Goal: Contribute content: Contribute content

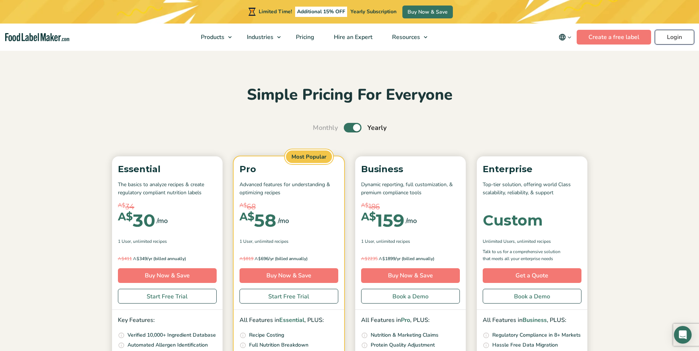
drag, startPoint x: 0, startPoint y: 0, endPoint x: 672, endPoint y: 37, distance: 673.0
click at [672, 37] on link "Login" at bounding box center [673, 37] width 39 height 15
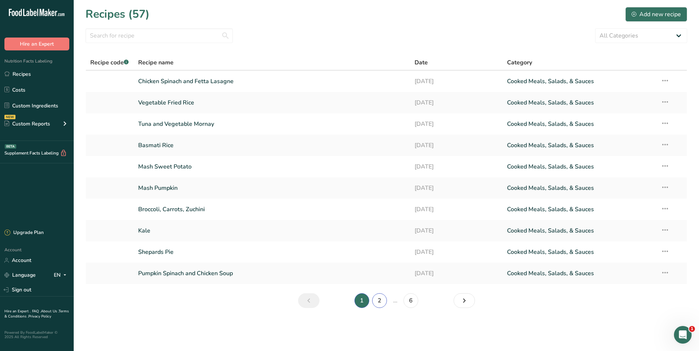
click at [381, 300] on link "2" at bounding box center [379, 300] width 15 height 15
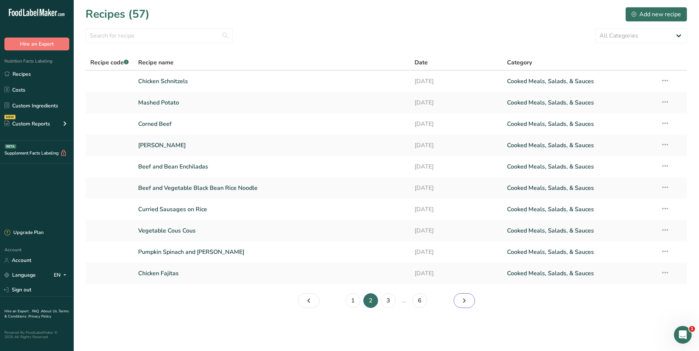
click at [464, 299] on icon "Page 3." at bounding box center [464, 300] width 9 height 13
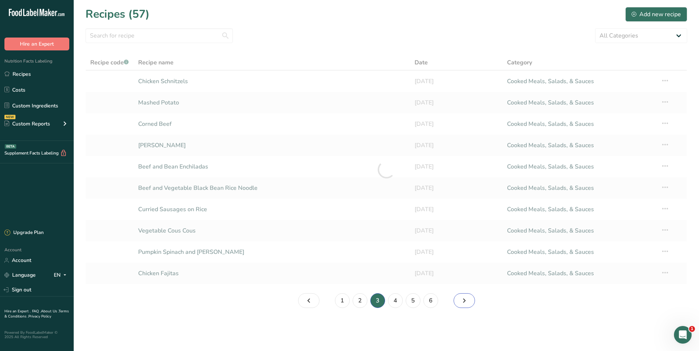
click at [464, 300] on icon "Page 4." at bounding box center [464, 300] width 9 height 13
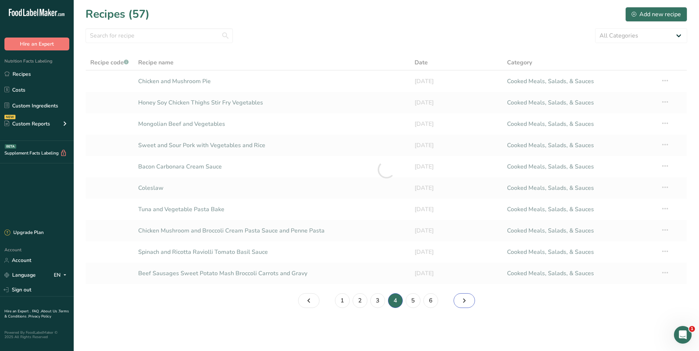
click at [467, 300] on icon "Page 5." at bounding box center [464, 300] width 9 height 13
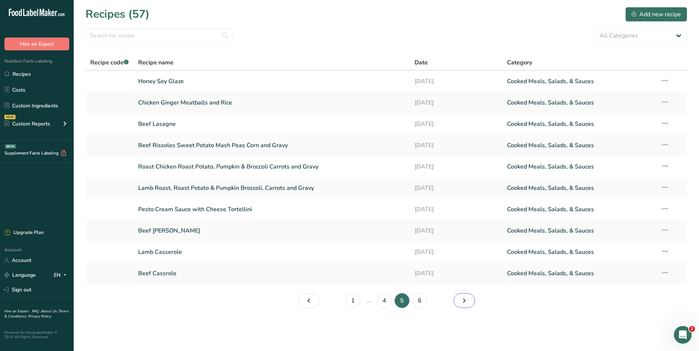
click at [467, 300] on icon "Page 6." at bounding box center [464, 300] width 9 height 13
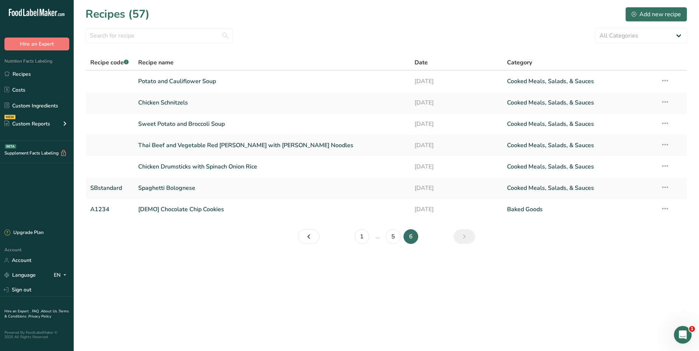
click at [467, 300] on main "Recipes (57) Add new recipe All Categories Baked Goods [GEOGRAPHIC_DATA] Confec…" at bounding box center [349, 175] width 699 height 351
click at [669, 13] on div "Add new recipe" at bounding box center [655, 14] width 49 height 9
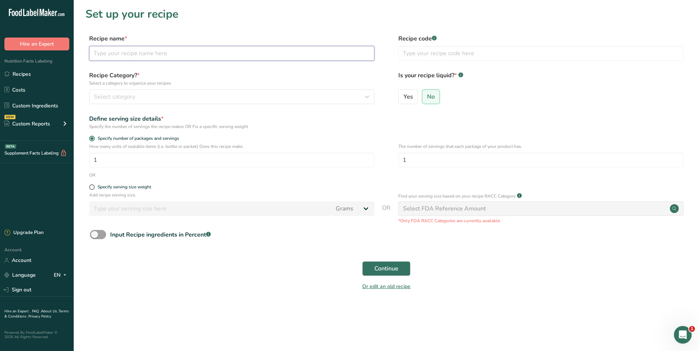
click at [160, 53] on input "text" at bounding box center [231, 53] width 285 height 15
type input "Spinach and Onion Rice"
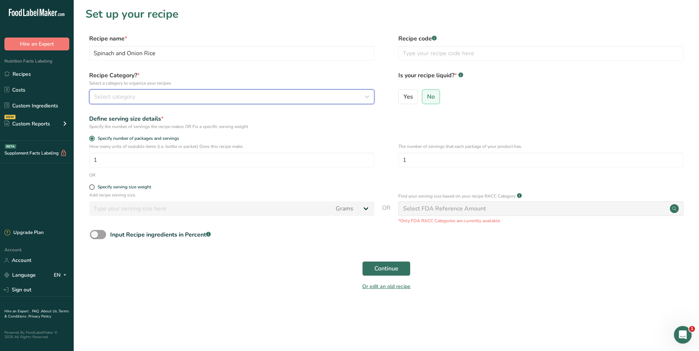
click at [149, 96] on div "Select category" at bounding box center [229, 96] width 271 height 9
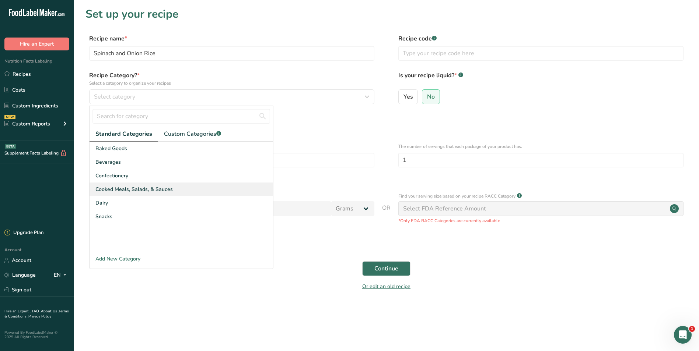
click at [114, 189] on span "Cooked Meals, Salads, & Sauces" at bounding box center [133, 190] width 77 height 8
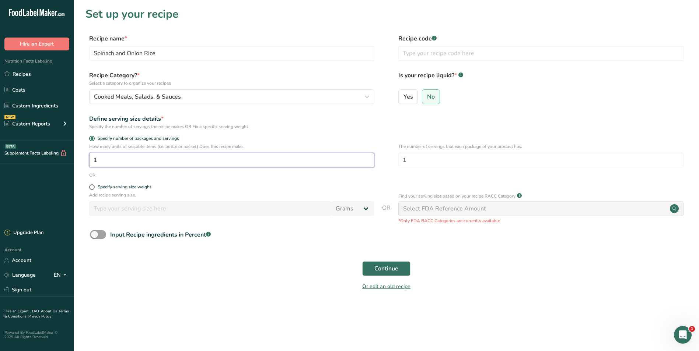
click at [101, 162] on input "1" at bounding box center [231, 160] width 285 height 15
type input "30"
click at [384, 268] on span "Continue" at bounding box center [386, 268] width 24 height 9
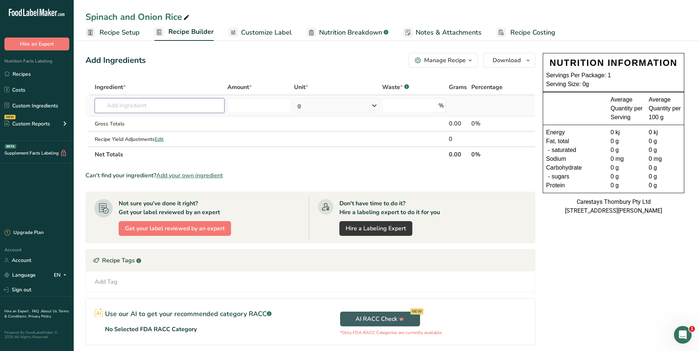
click at [128, 105] on input "text" at bounding box center [160, 105] width 130 height 15
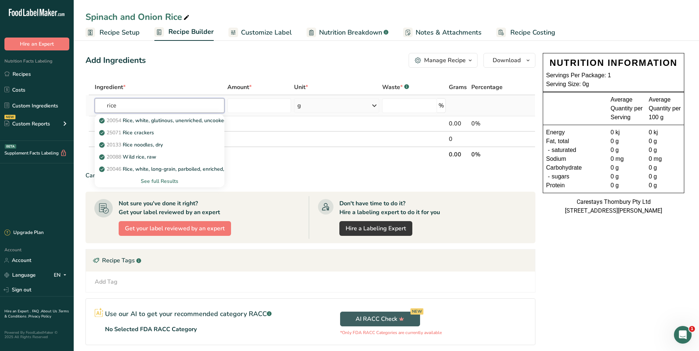
type input "rice"
click at [161, 180] on div "See full Results" at bounding box center [160, 181] width 118 height 8
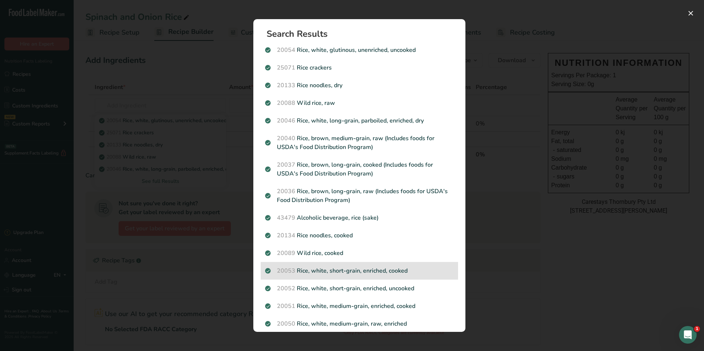
click at [319, 270] on p "20053 Rice, white, short-grain, enriched, cooked" at bounding box center [359, 271] width 189 height 9
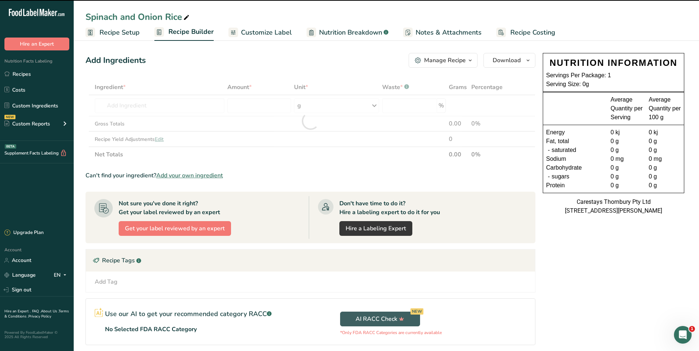
type input "0"
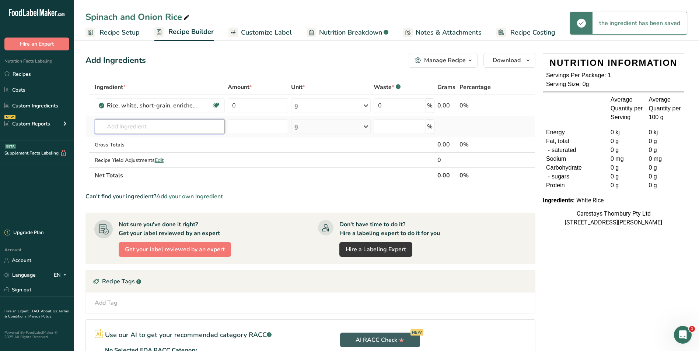
click at [115, 127] on input "text" at bounding box center [160, 126] width 130 height 15
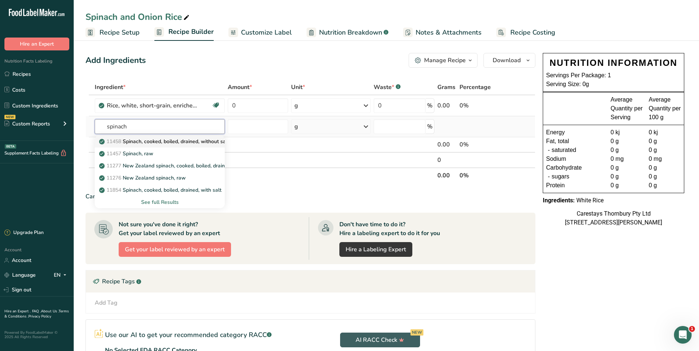
type input "spinach"
click at [129, 139] on p "11458 Spinach, cooked, boiled, drained, without salt" at bounding box center [165, 142] width 129 height 8
type input "Spinach, cooked, boiled, drained, without salt"
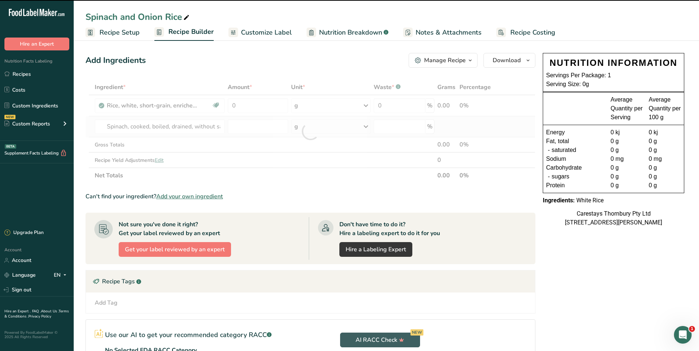
type input "0"
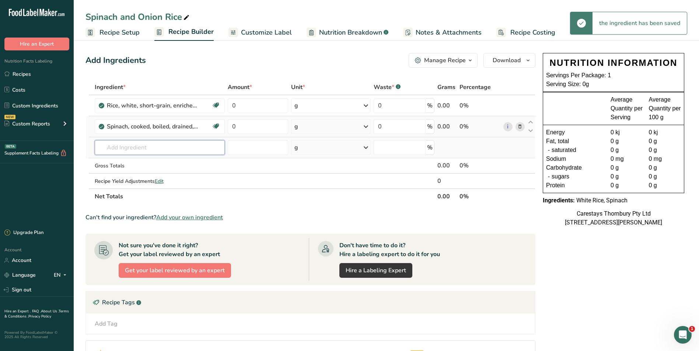
click at [118, 147] on input "text" at bounding box center [160, 147] width 130 height 15
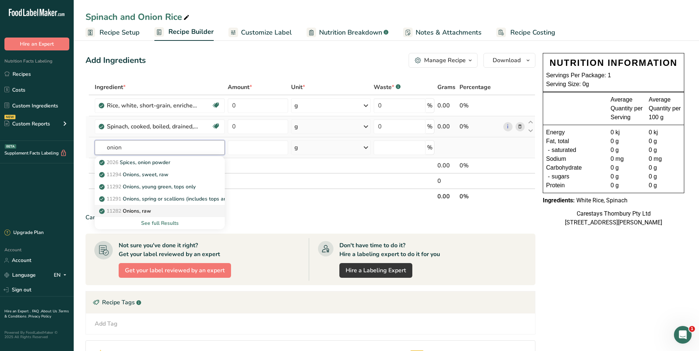
type input "onion"
click at [143, 209] on p "11282 Onions, raw" at bounding box center [126, 211] width 50 height 8
type input "Onions, raw"
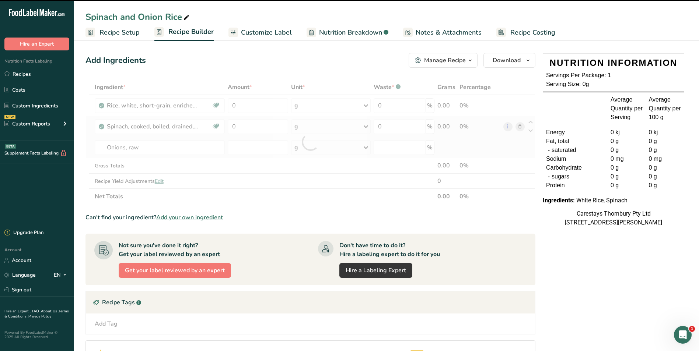
type input "0"
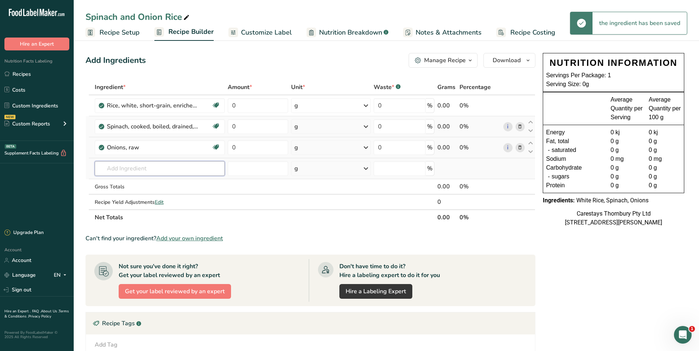
click at [118, 169] on input "text" at bounding box center [160, 168] width 130 height 15
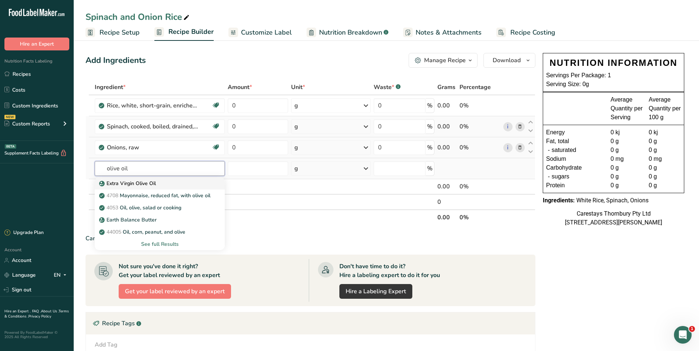
type input "olive oil"
click at [129, 184] on p "Extra Virgin Olive Oil" at bounding box center [128, 184] width 55 height 8
type input "Extra Virgin Olive Oil"
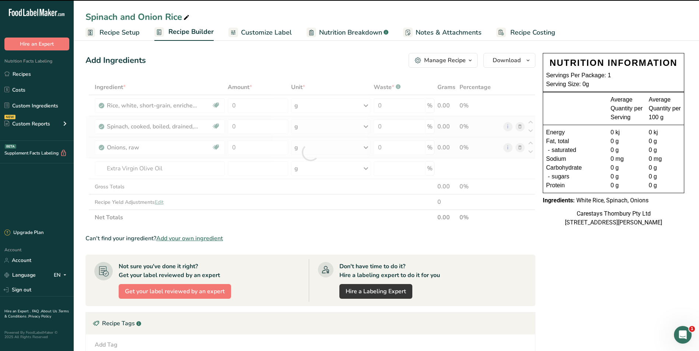
type input "0"
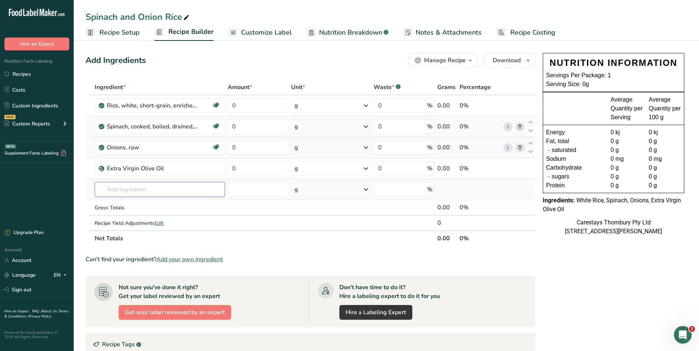
click at [123, 187] on input "text" at bounding box center [160, 189] width 130 height 15
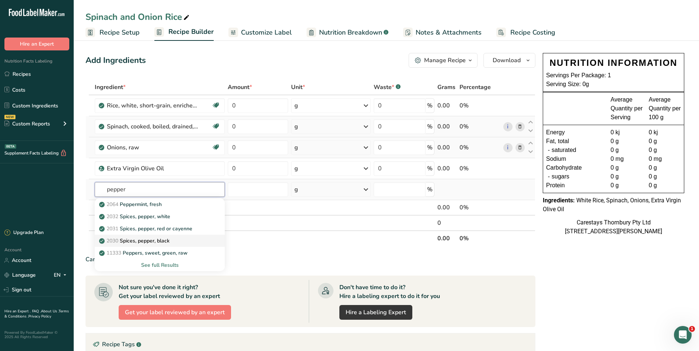
type input "pepper"
click at [154, 238] on p "2030 Spices, pepper, black" at bounding box center [135, 241] width 69 height 8
type input "Spices, pepper, black"
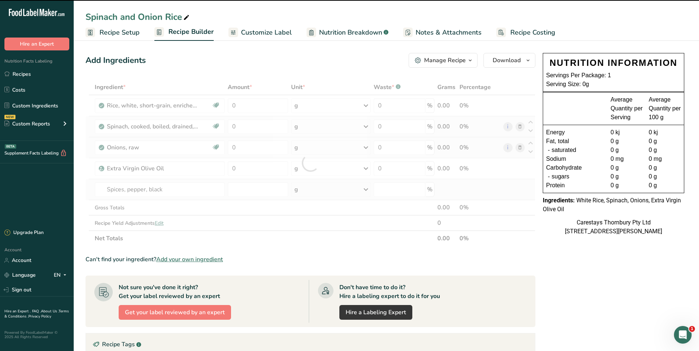
type input "0"
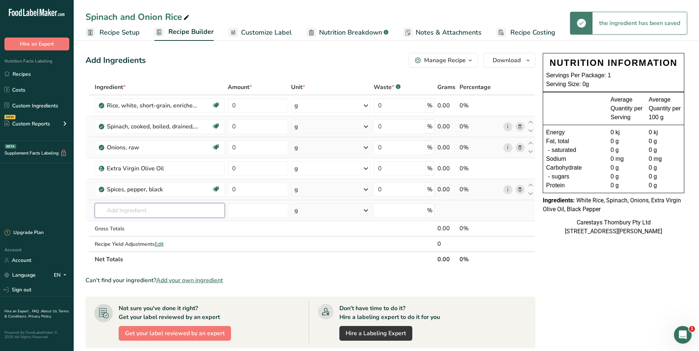
click at [120, 211] on input "text" at bounding box center [160, 210] width 130 height 15
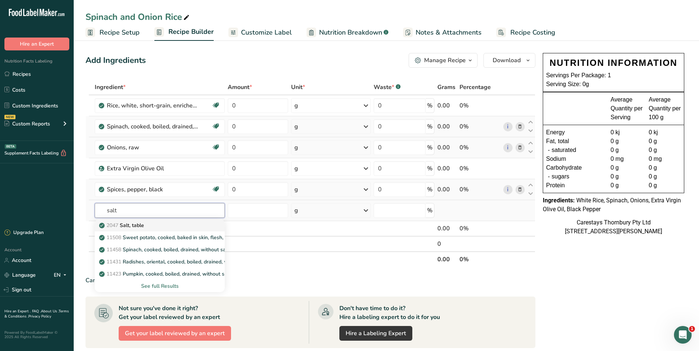
type input "salt"
click at [133, 224] on p "2047 Salt, table" at bounding box center [122, 226] width 43 height 8
type input "Salt, table"
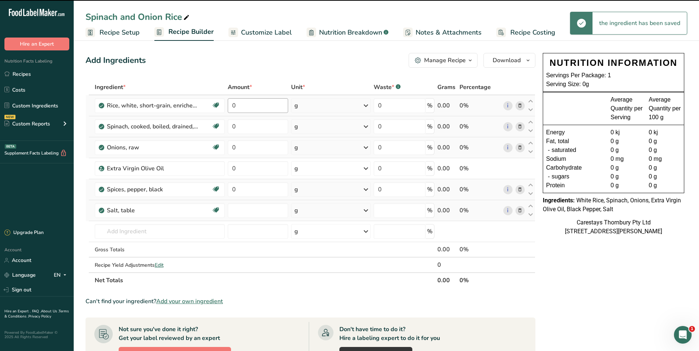
type input "0"
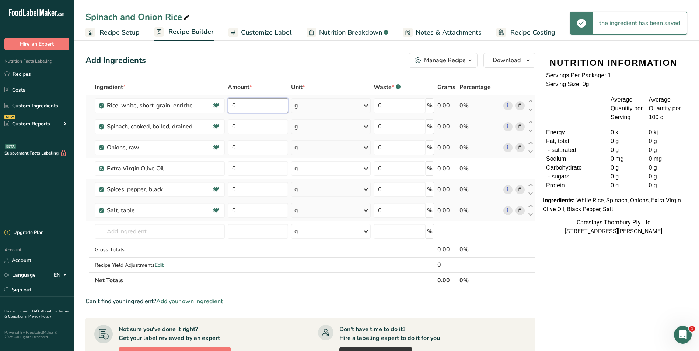
click at [255, 106] on input "0" at bounding box center [258, 105] width 60 height 15
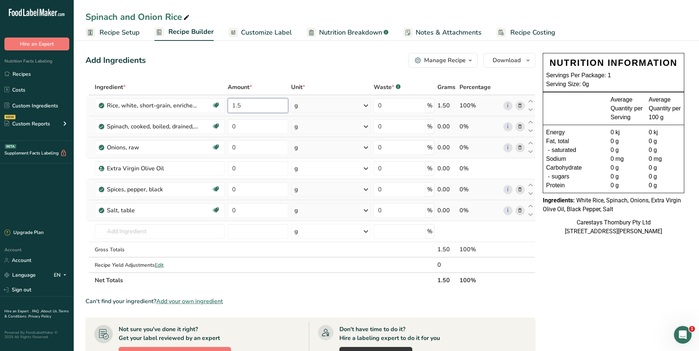
type input "1.5"
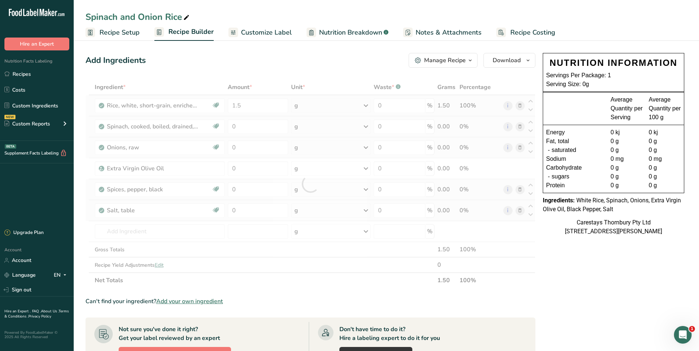
click at [367, 105] on div "Ingredient * Amount * Unit * Waste * .a-a{fill:#347362;}.b-a{fill:#fff;} Grams …" at bounding box center [310, 184] width 450 height 209
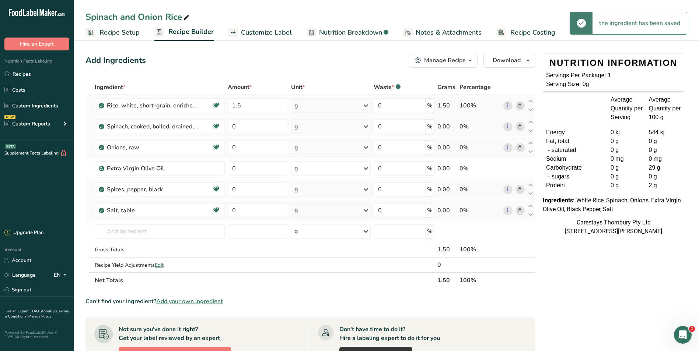
click at [367, 106] on icon at bounding box center [365, 105] width 9 height 13
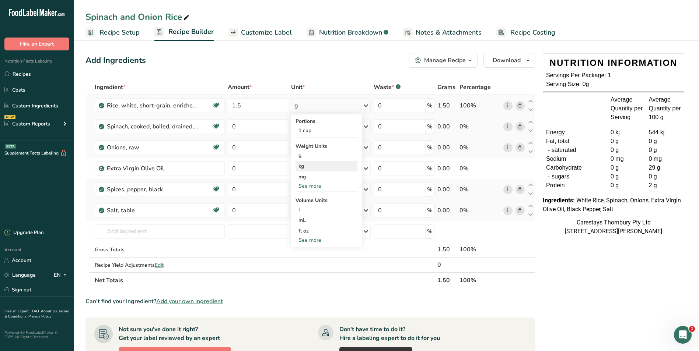
click at [308, 163] on div "kg" at bounding box center [326, 166] width 62 height 11
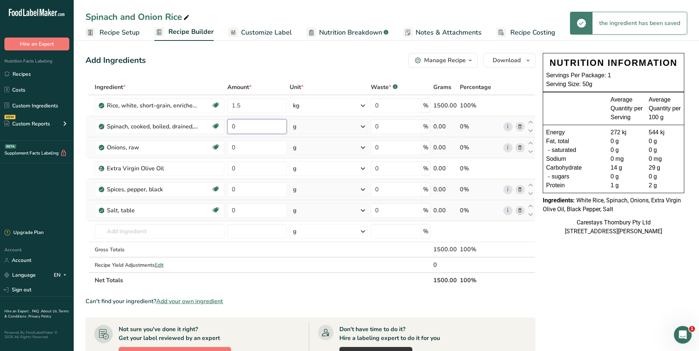
click at [241, 125] on input "0" at bounding box center [256, 126] width 59 height 15
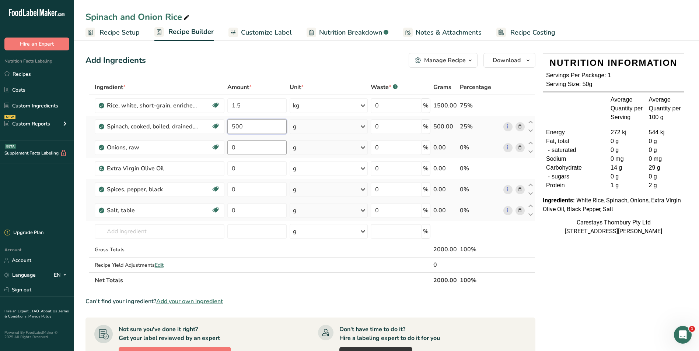
type input "500"
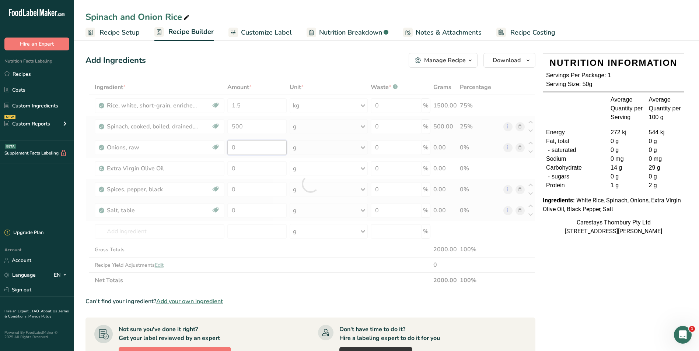
click at [239, 151] on div "Ingredient * Amount * Unit * Waste * .a-a{fill:#347362;}.b-a{fill:#fff;} Grams …" at bounding box center [310, 184] width 450 height 209
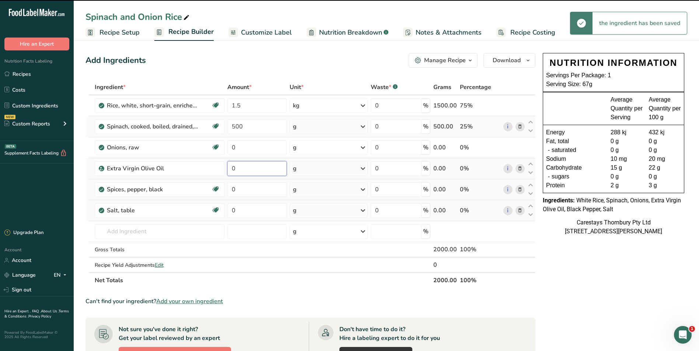
click at [244, 169] on input "0" at bounding box center [256, 168] width 59 height 15
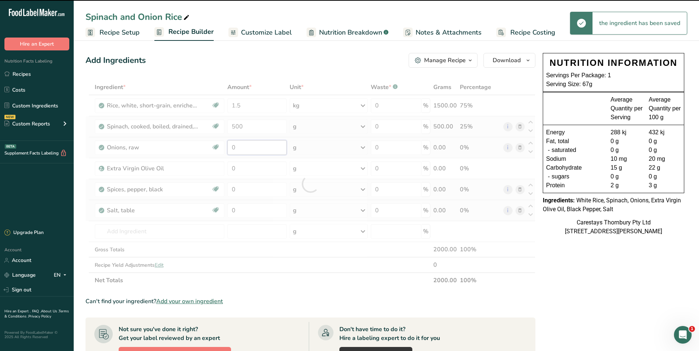
click at [244, 147] on div "Ingredient * Amount * Unit * Waste * .a-a{fill:#347362;}.b-a{fill:#fff;} Grams …" at bounding box center [310, 184] width 450 height 209
type input "3"
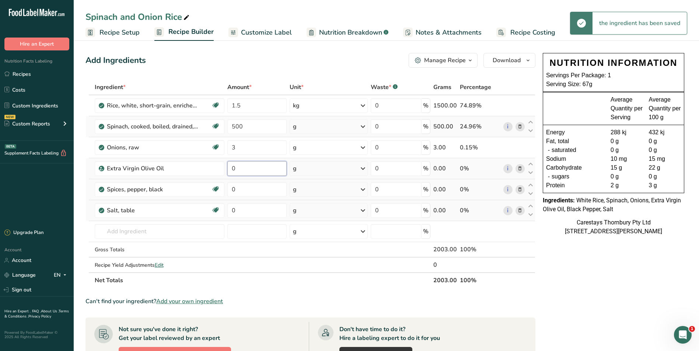
click at [244, 167] on div "Ingredient * Amount * Unit * Waste * .a-a{fill:#347362;}.b-a{fill:#fff;} Grams …" at bounding box center [310, 184] width 450 height 209
type input "2"
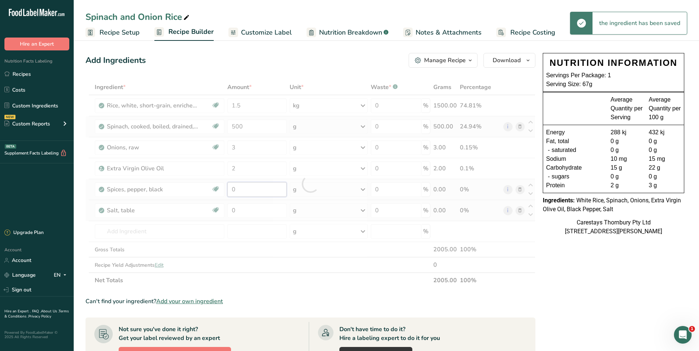
click at [239, 191] on div "Ingredient * Amount * Unit * Waste * .a-a{fill:#347362;}.b-a{fill:#fff;} Grams …" at bounding box center [310, 184] width 450 height 209
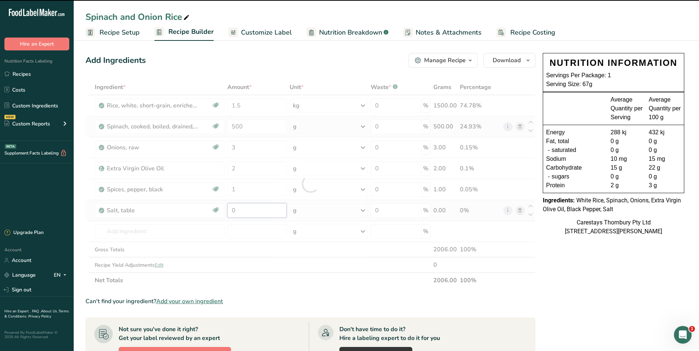
click at [245, 212] on div "Ingredient * Amount * Unit * Waste * .a-a{fill:#347362;}.b-a{fill:#fff;} Grams …" at bounding box center [310, 184] width 450 height 209
click at [245, 212] on div at bounding box center [310, 184] width 450 height 209
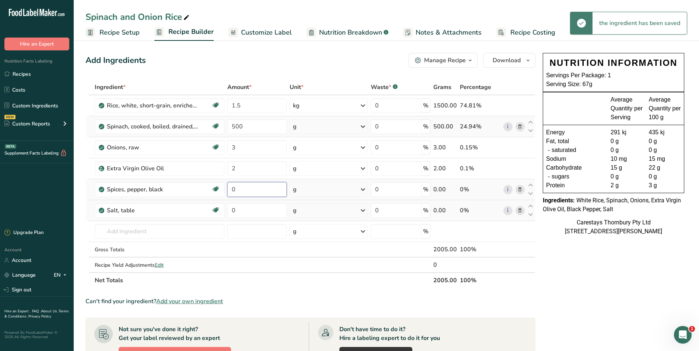
click at [244, 191] on input "0" at bounding box center [256, 189] width 59 height 15
type input "1"
click at [247, 211] on div "Ingredient * Amount * Unit * Waste * .a-a{fill:#347362;}.b-a{fill:#fff;} Grams …" at bounding box center [310, 184] width 450 height 209
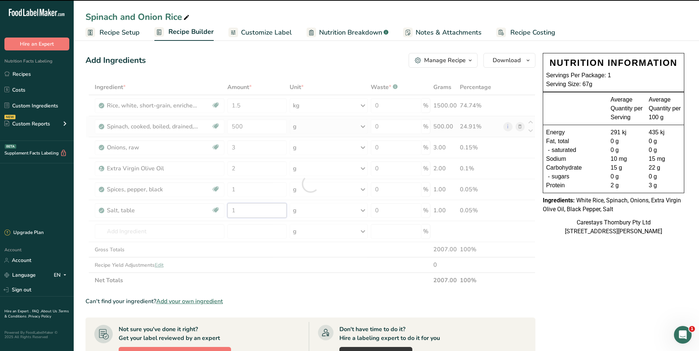
type input "0"
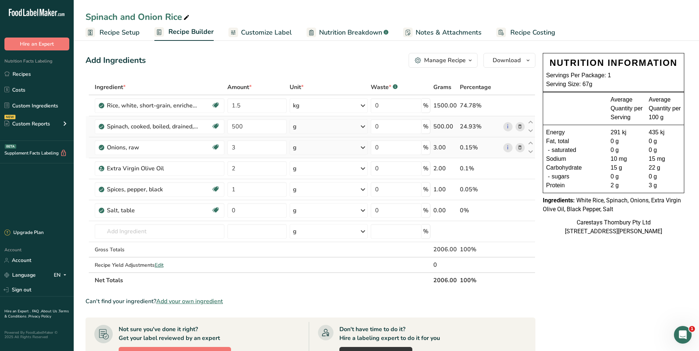
click at [365, 147] on div "Ingredient * Amount * Unit * Waste * .a-a{fill:#347362;}.b-a{fill:#fff;} Grams …" at bounding box center [310, 184] width 450 height 209
click at [363, 147] on icon at bounding box center [362, 147] width 9 height 13
click at [317, 203] on div "See more" at bounding box center [325, 203] width 62 height 8
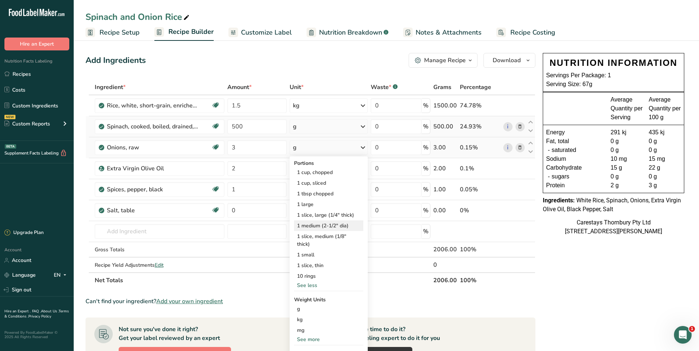
click at [318, 224] on div "1 medium (2-1/2" dia)" at bounding box center [328, 226] width 69 height 11
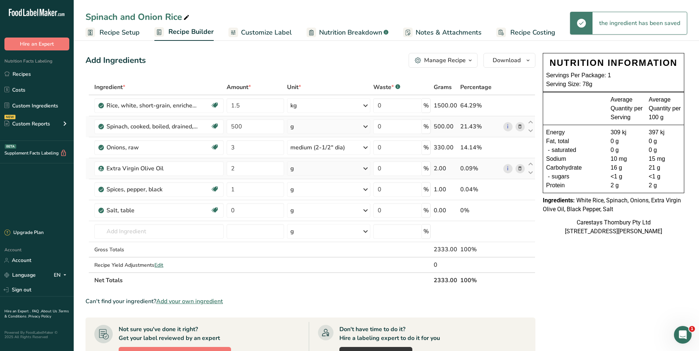
click at [366, 169] on icon at bounding box center [365, 168] width 9 height 13
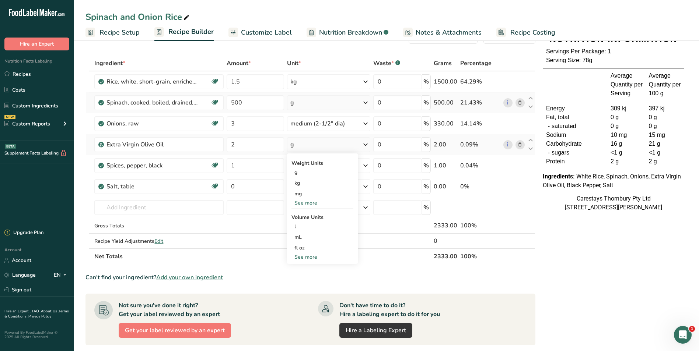
scroll to position [37, 0]
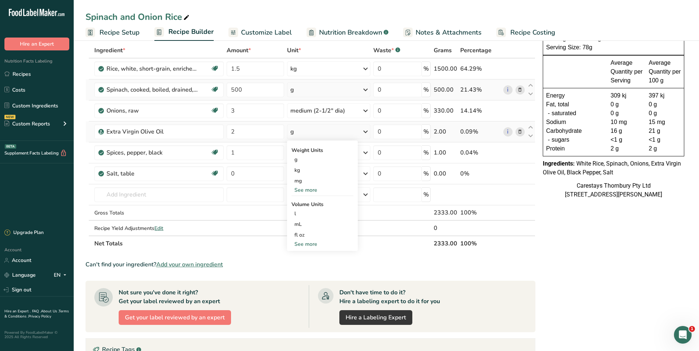
click at [315, 243] on div "See more" at bounding box center [322, 244] width 62 height 8
select select "22"
click at [314, 245] on div "tbsp" at bounding box center [322, 246] width 56 height 8
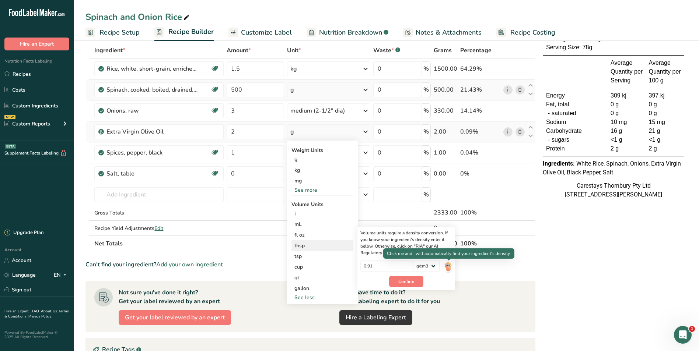
click at [450, 265] on img at bounding box center [448, 267] width 8 height 13
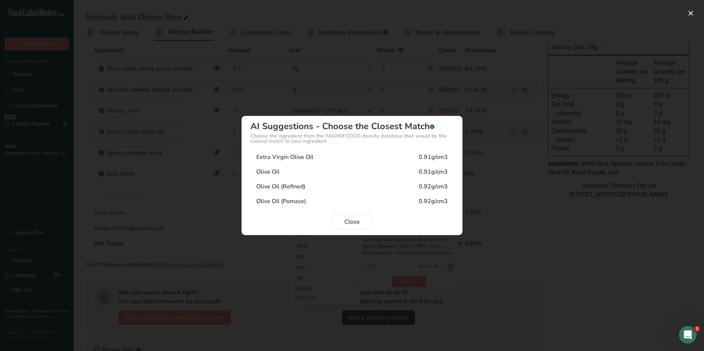
click at [325, 155] on div "Extra Virgin Olive Oil 0.91g/cm3" at bounding box center [351, 157] width 203 height 15
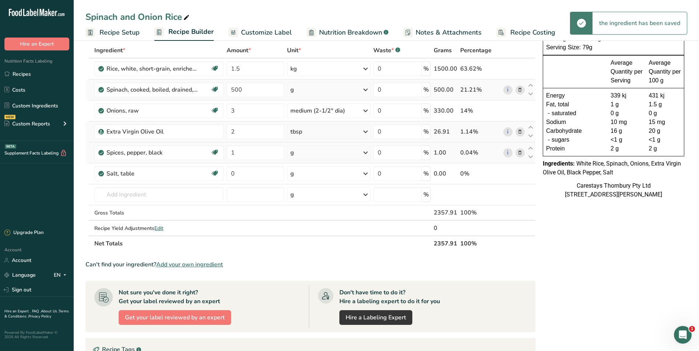
click at [366, 152] on icon at bounding box center [365, 152] width 9 height 13
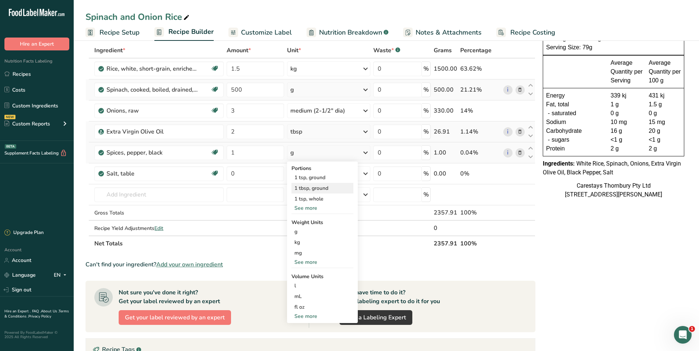
click at [321, 187] on div "1 tbsp, ground" at bounding box center [322, 188] width 62 height 11
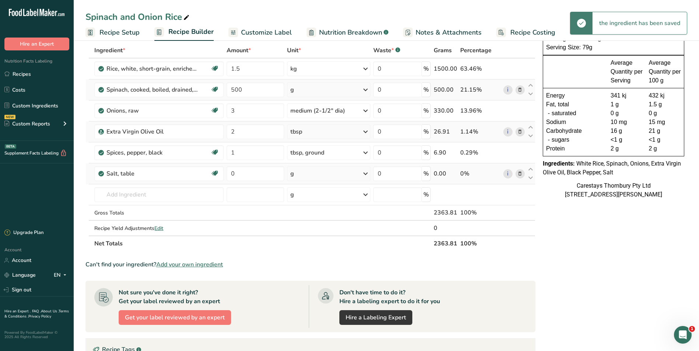
click at [366, 173] on icon at bounding box center [365, 173] width 9 height 13
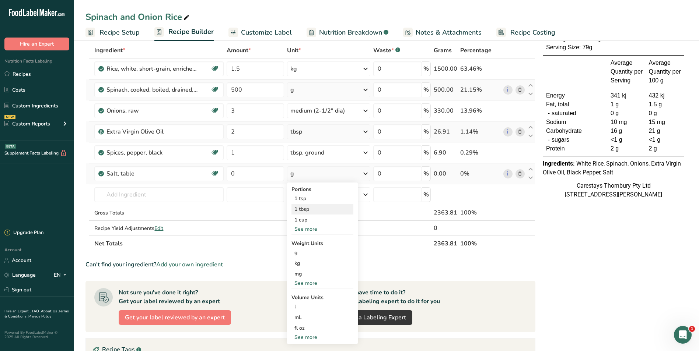
click at [314, 207] on div "1 tbsp" at bounding box center [322, 209] width 62 height 11
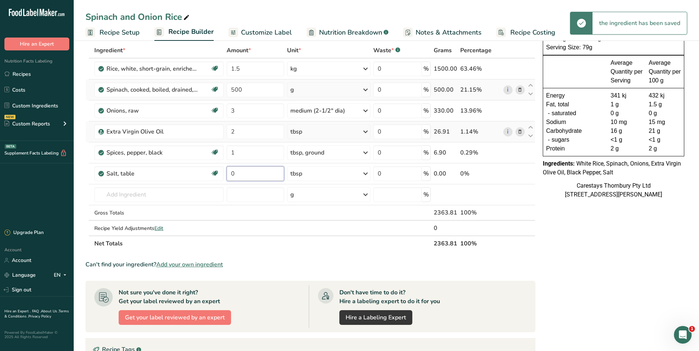
click at [241, 172] on input "0" at bounding box center [254, 173] width 57 height 15
type input "1"
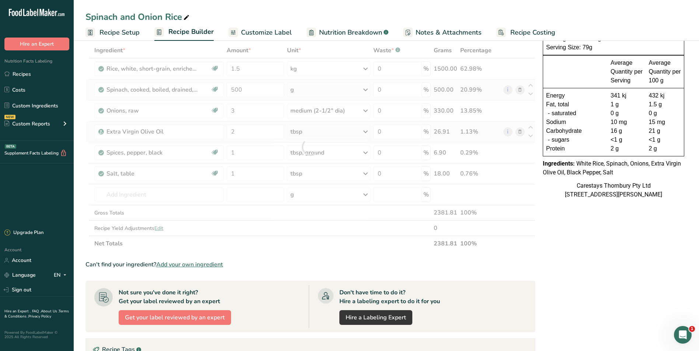
click at [531, 31] on span "Recipe Costing" at bounding box center [532, 33] width 45 height 10
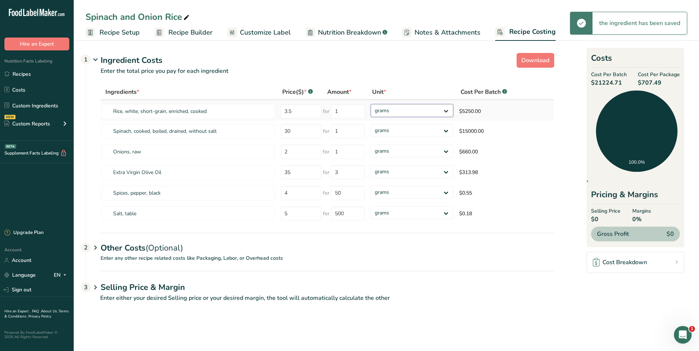
click at [447, 110] on select "grams kg mg mcg lb oz" at bounding box center [411, 110] width 82 height 13
select select "1"
click at [370, 104] on select "grams kg mg mcg lb oz" at bounding box center [411, 110] width 82 height 13
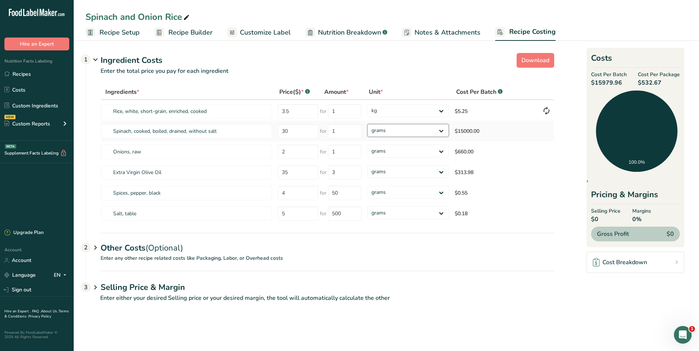
click at [442, 130] on select "grams kg mg mcg lb oz" at bounding box center [407, 130] width 81 height 13
select select "1"
click at [367, 124] on select "grams kg mg mcg lb oz" at bounding box center [407, 130] width 81 height 13
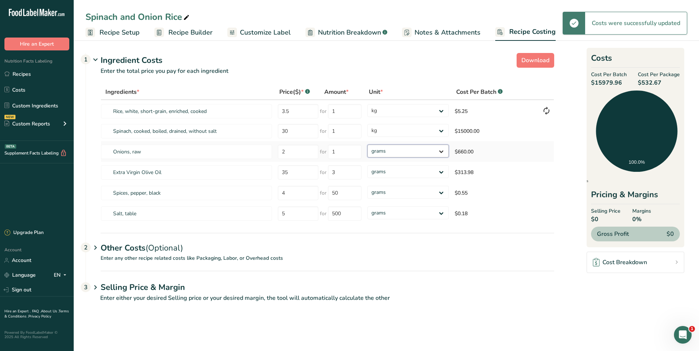
click at [441, 151] on select "grams kg mg mcg lb oz" at bounding box center [407, 151] width 81 height 13
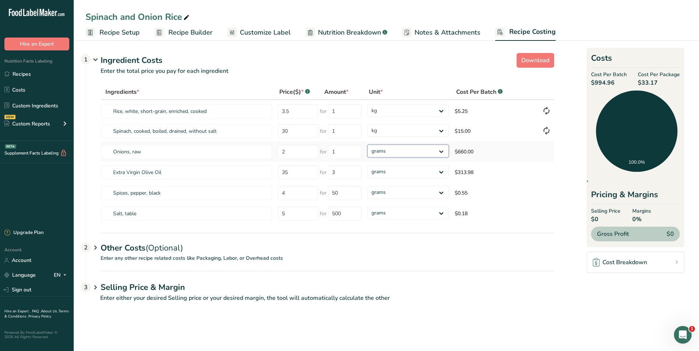
select select "1"
click at [367, 145] on select "grams kg mg mcg lb oz" at bounding box center [407, 151] width 81 height 13
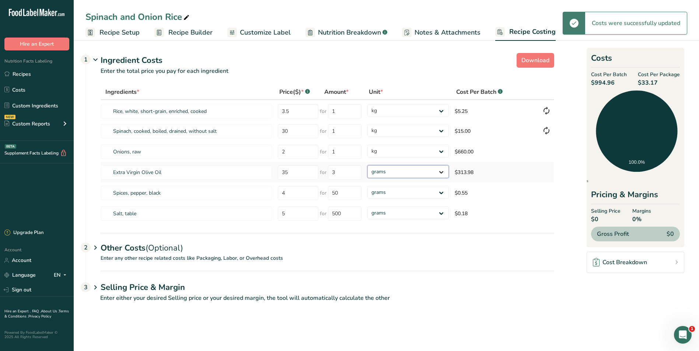
click at [441, 172] on select "grams kg mg mcg lb oz" at bounding box center [407, 171] width 81 height 13
select select "1"
click at [367, 165] on select "grams kg mg mcg lb oz" at bounding box center [407, 171] width 81 height 13
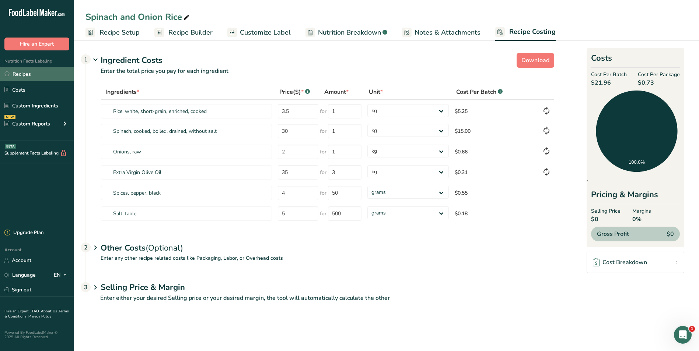
click at [38, 74] on link "Recipes" at bounding box center [37, 74] width 74 height 14
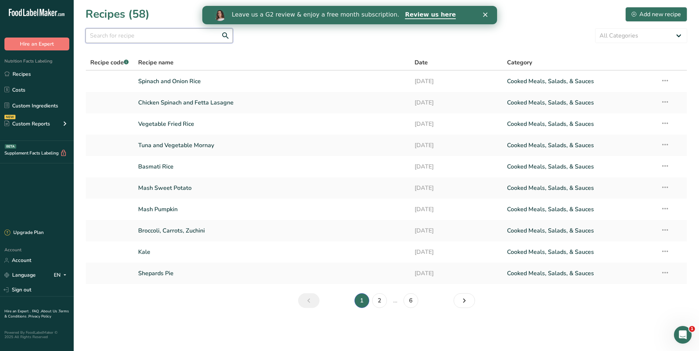
click at [140, 36] on input "text" at bounding box center [158, 35] width 147 height 15
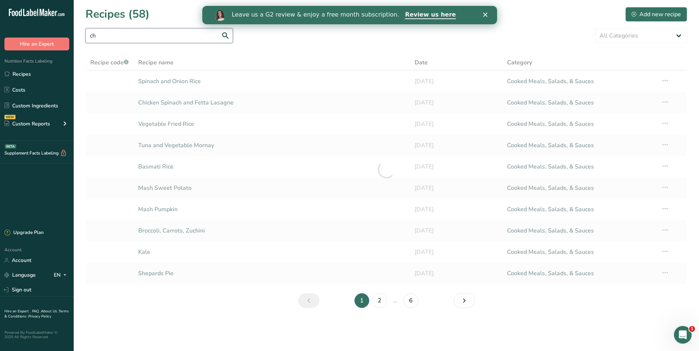
type input "c"
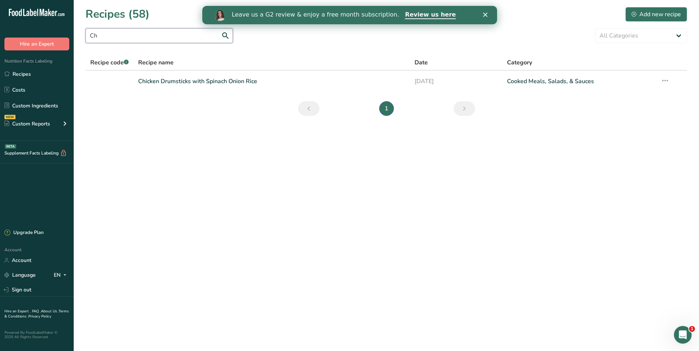
type input "C"
type input "m"
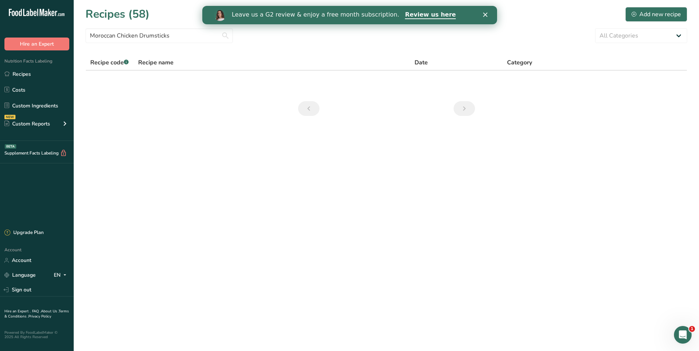
click at [175, 103] on section "Recipes (58) Add new recipe Moroccan Chicken Drumsticks All Categories Baked Go…" at bounding box center [386, 64] width 625 height 128
click at [191, 37] on input "Moroccan Chicken Drumsticks" at bounding box center [158, 35] width 147 height 15
type input "M"
click at [667, 13] on div "Add new recipe" at bounding box center [655, 14] width 49 height 9
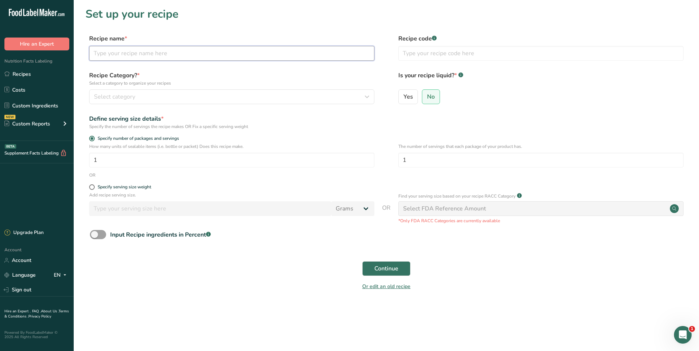
click at [147, 53] on input "text" at bounding box center [231, 53] width 285 height 15
type input "C"
type input "Moroccan Chicken Drumsticks"
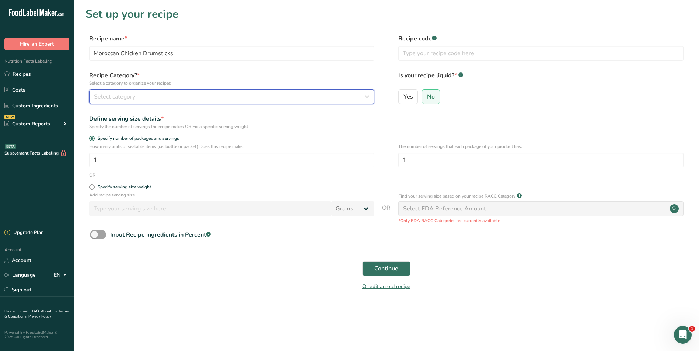
click at [368, 96] on icon "button" at bounding box center [366, 96] width 9 height 13
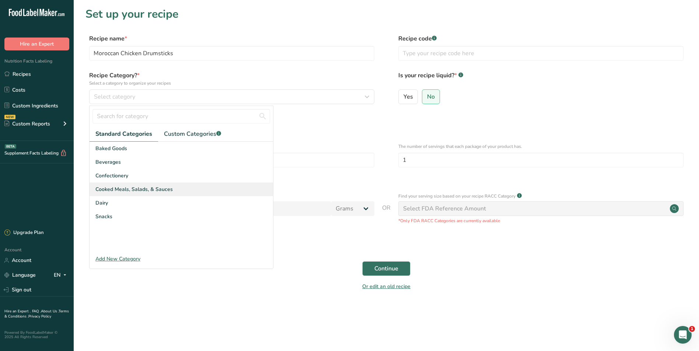
click at [178, 190] on div "Cooked Meals, Salads, & Sauces" at bounding box center [180, 190] width 183 height 14
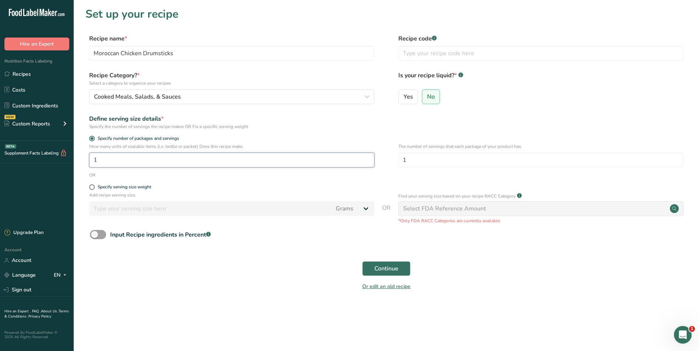
click at [125, 159] on input "1" at bounding box center [231, 160] width 285 height 15
type input "30.002"
click at [370, 265] on button "Continue" at bounding box center [386, 268] width 48 height 15
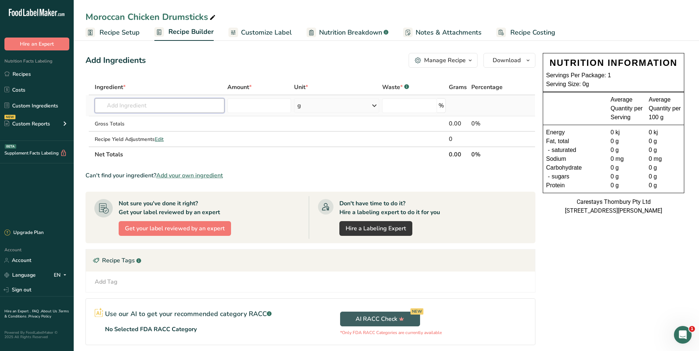
click at [138, 107] on input "text" at bounding box center [160, 105] width 130 height 15
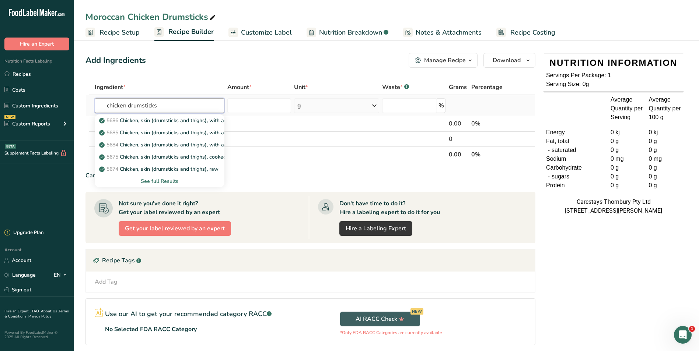
type input "chicken drumsticks"
click at [165, 181] on div "See full Results" at bounding box center [160, 181] width 118 height 8
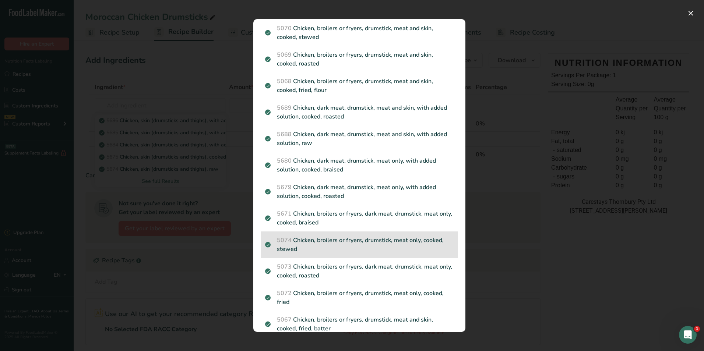
scroll to position [331, 0]
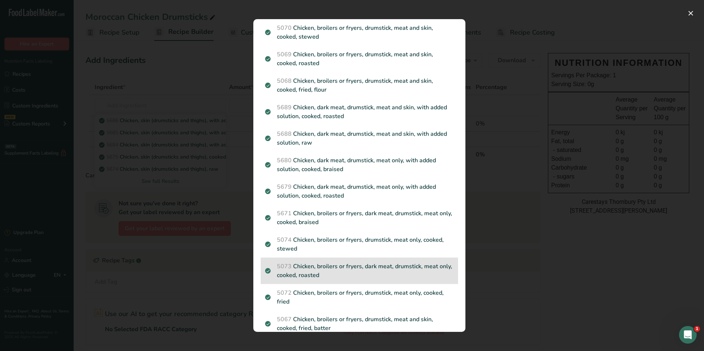
click at [323, 267] on p "5073 Chicken, broilers or fryers, dark meat, drumstick, meat only, cooked, roas…" at bounding box center [359, 271] width 189 height 18
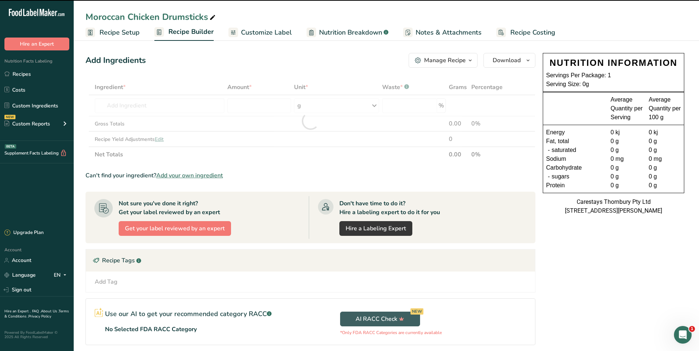
type input "0"
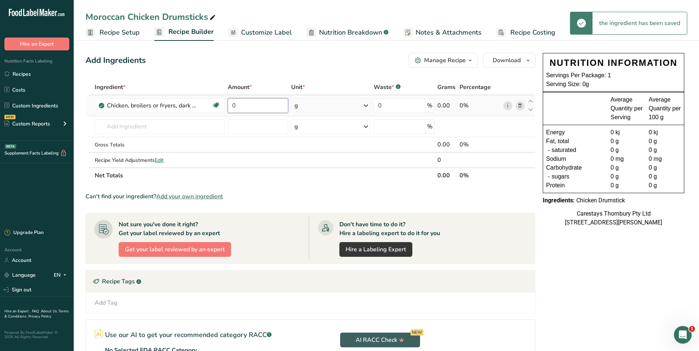
click at [250, 107] on input "0" at bounding box center [258, 105] width 60 height 15
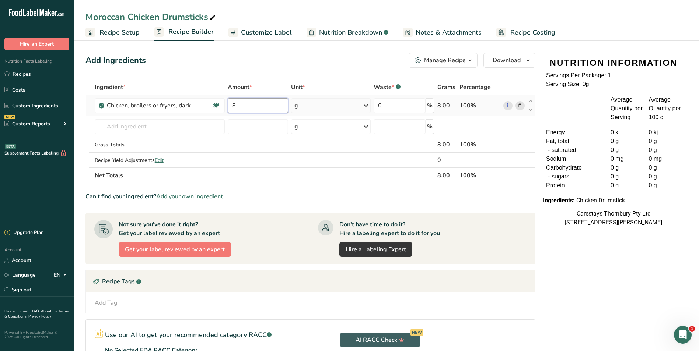
type input "8"
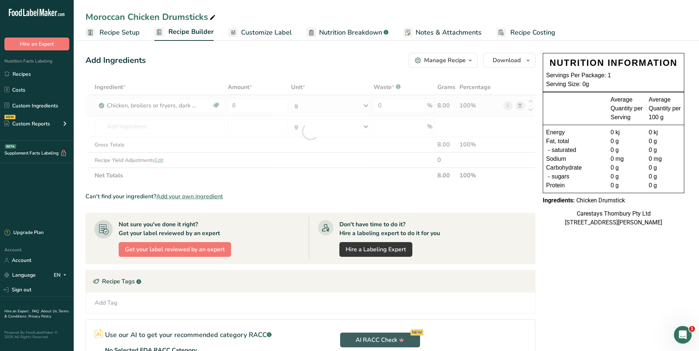
click at [366, 104] on div "Ingredient * Amount * Unit * Waste * .a-a{fill:#347362;}.b-a{fill:#fff;} Grams …" at bounding box center [310, 132] width 450 height 104
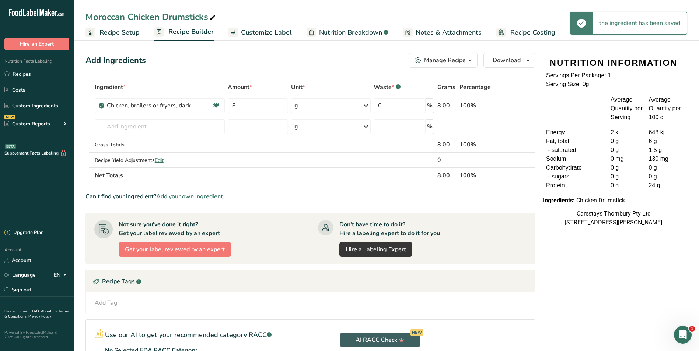
click at [365, 106] on icon at bounding box center [365, 105] width 9 height 13
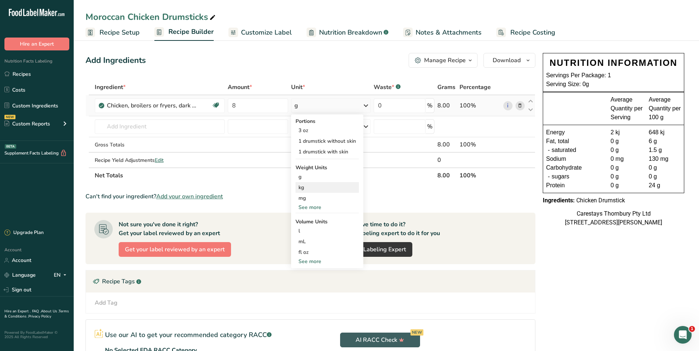
click at [315, 186] on div "kg" at bounding box center [326, 187] width 63 height 11
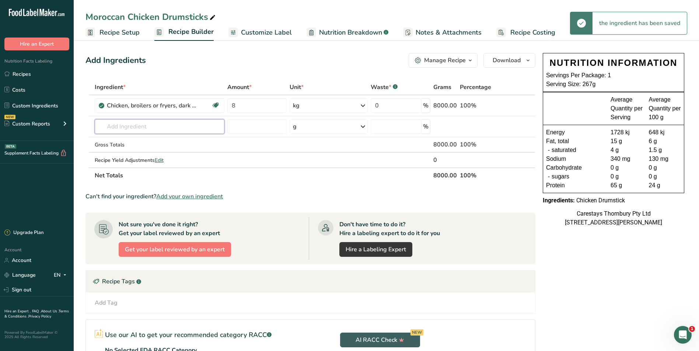
click at [126, 125] on input "text" at bounding box center [160, 126] width 130 height 15
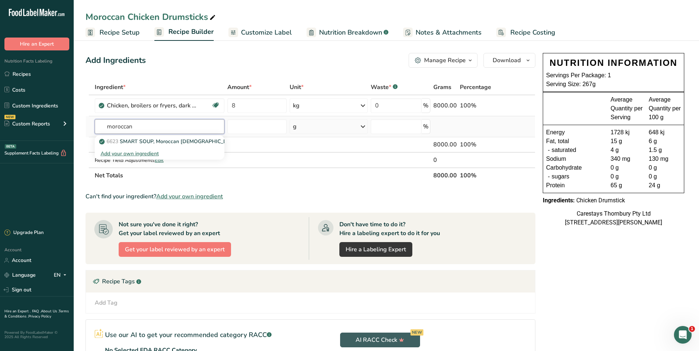
type input "moroccan"
click at [148, 126] on input "text" at bounding box center [160, 126] width 130 height 15
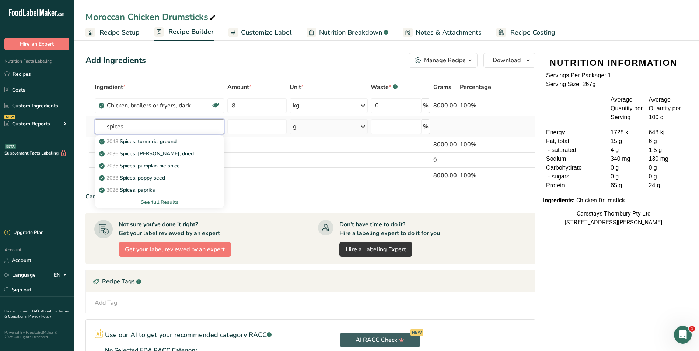
type input "spices"
click at [163, 201] on div "See full Results" at bounding box center [160, 202] width 118 height 8
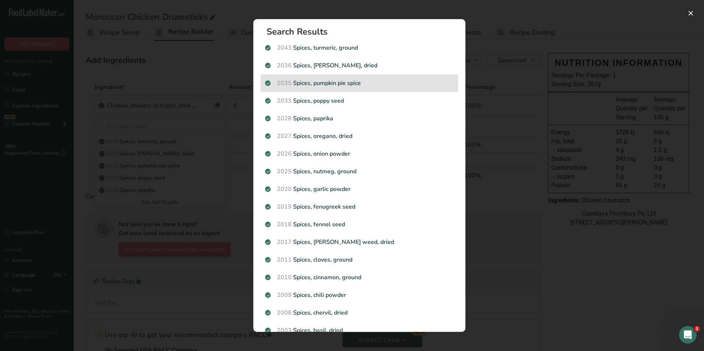
scroll to position [0, 0]
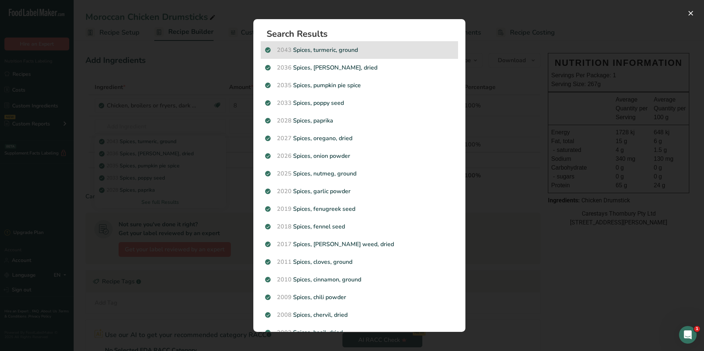
click at [353, 48] on p "2043 Spices, turmeric, ground" at bounding box center [359, 50] width 189 height 9
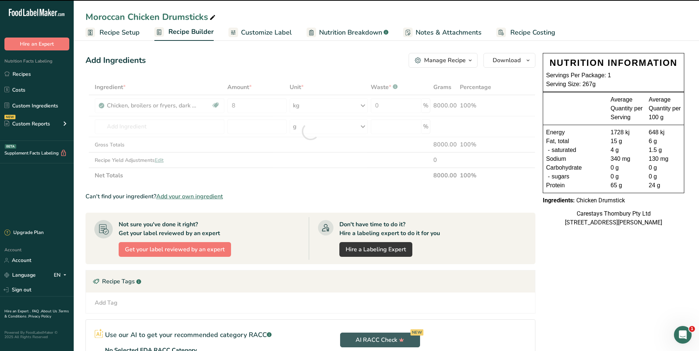
type input "0"
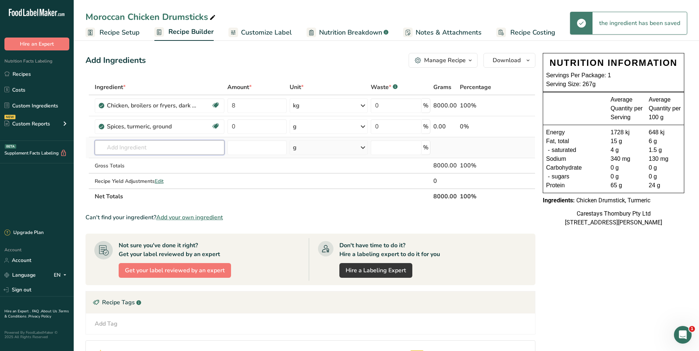
click at [142, 149] on input "text" at bounding box center [160, 147] width 130 height 15
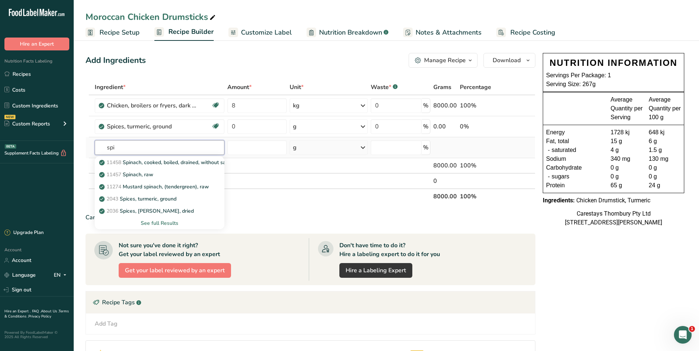
type input "spi"
click at [170, 222] on div "See full Results" at bounding box center [160, 223] width 118 height 8
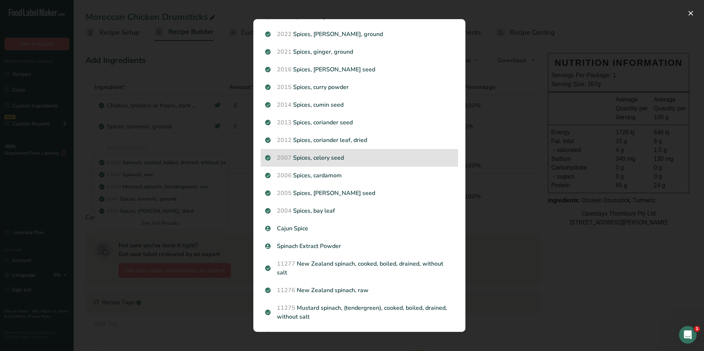
scroll to position [581, 0]
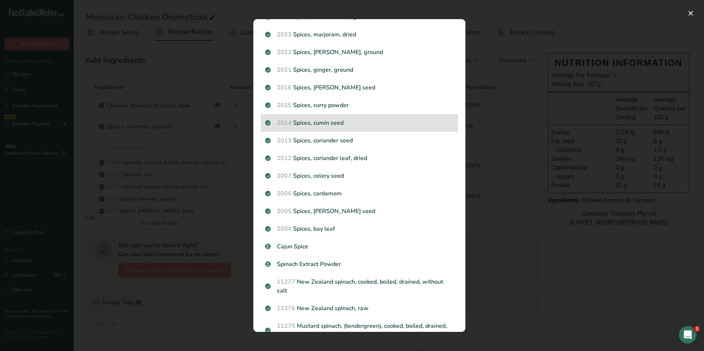
click at [345, 123] on p "2014 Spices, cumin seed" at bounding box center [359, 123] width 189 height 9
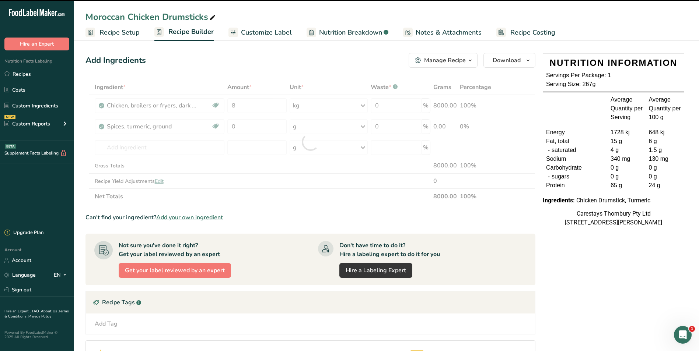
type input "0"
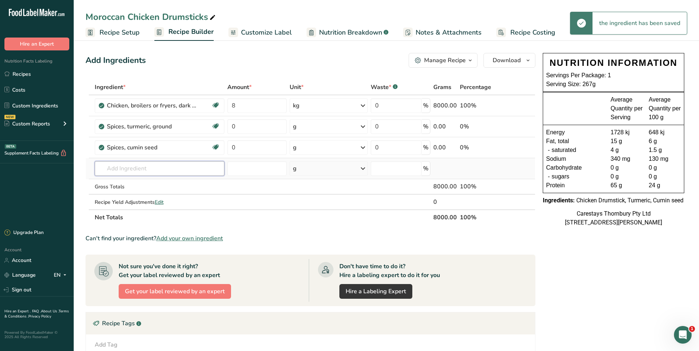
click at [116, 167] on input "text" at bounding box center [160, 168] width 130 height 15
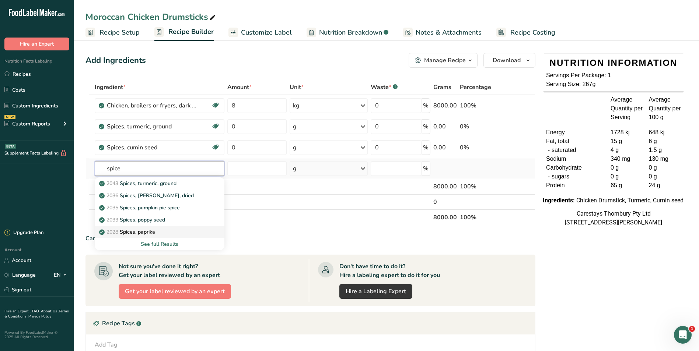
type input "spice"
click at [150, 232] on p "2028 Spices, paprika" at bounding box center [128, 232] width 54 height 8
type input "Spices, paprika"
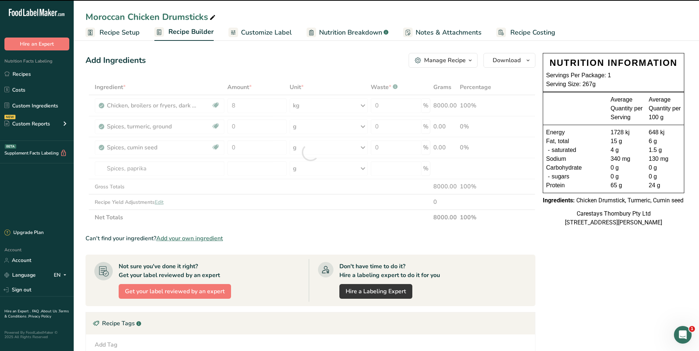
type input "0"
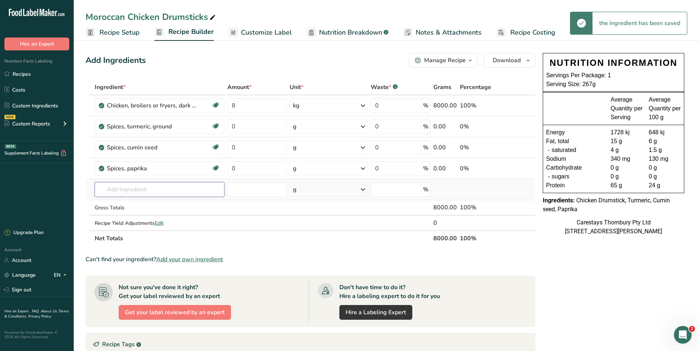
click at [116, 194] on input "text" at bounding box center [160, 189] width 130 height 15
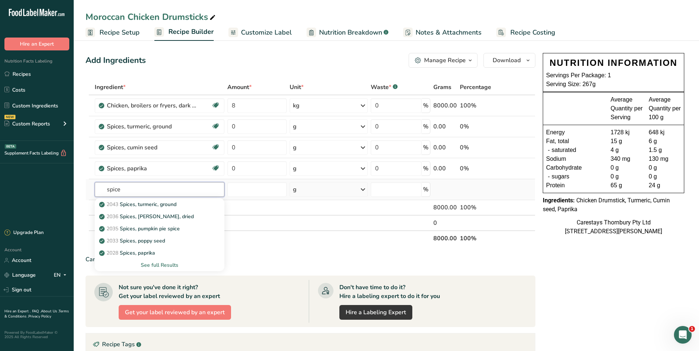
type input "spice"
click at [167, 263] on div "See full Results" at bounding box center [160, 265] width 118 height 8
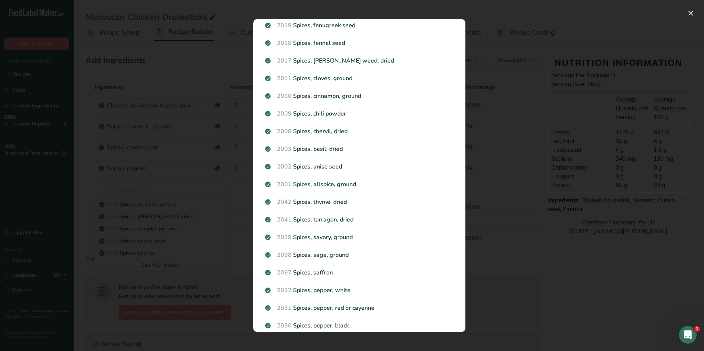
scroll to position [184, 0]
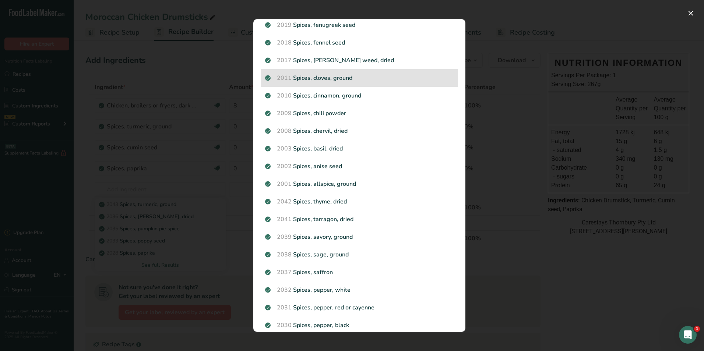
click at [354, 79] on p "2011 Spices, cloves, ground" at bounding box center [359, 78] width 189 height 9
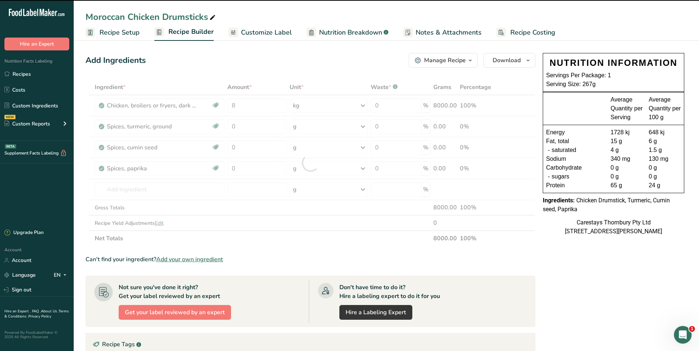
type input "0"
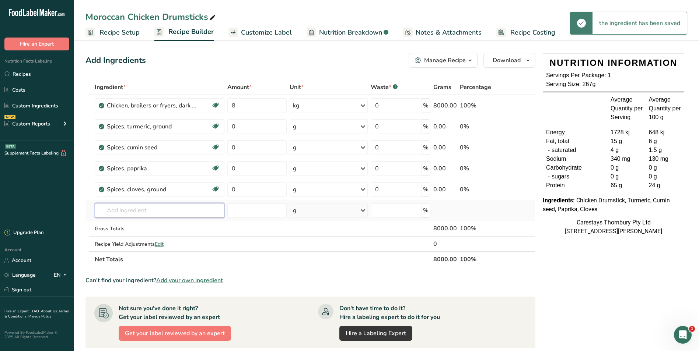
click at [141, 214] on input "text" at bounding box center [160, 210] width 130 height 15
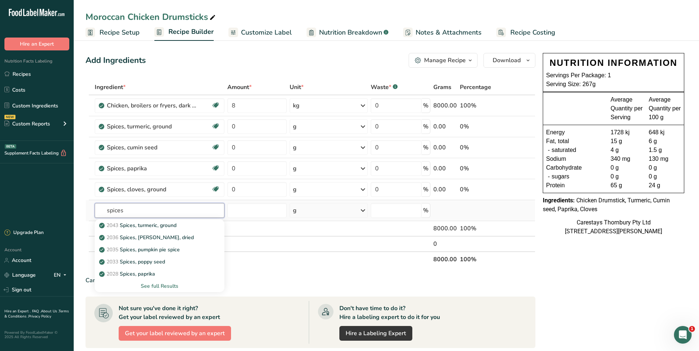
type input "spices"
click at [163, 286] on div "See full Results" at bounding box center [160, 286] width 118 height 8
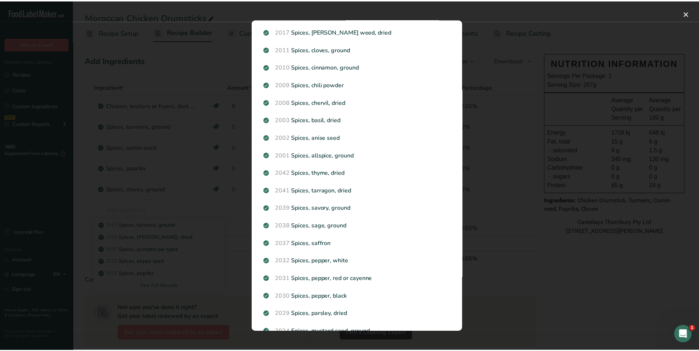
scroll to position [221, 0]
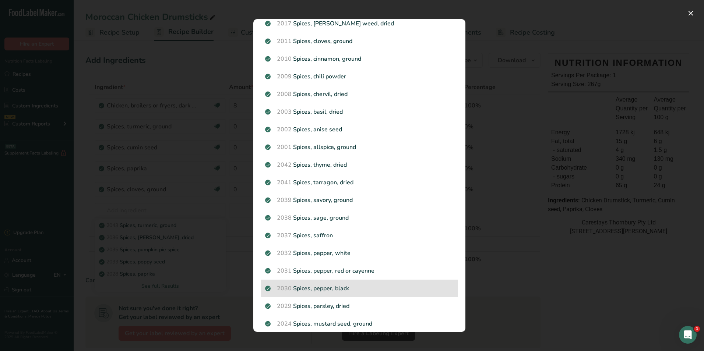
click at [335, 286] on p "2030 Spices, pepper, black" at bounding box center [359, 288] width 189 height 9
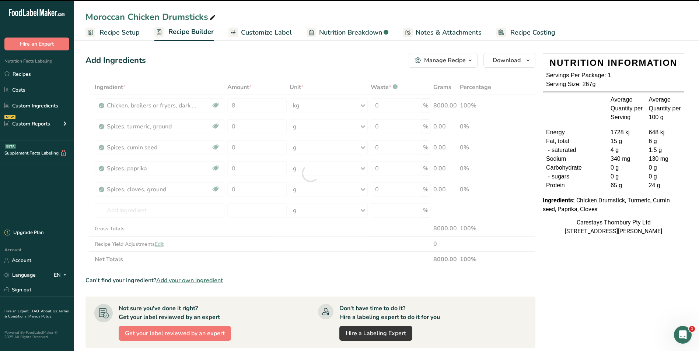
type input "0"
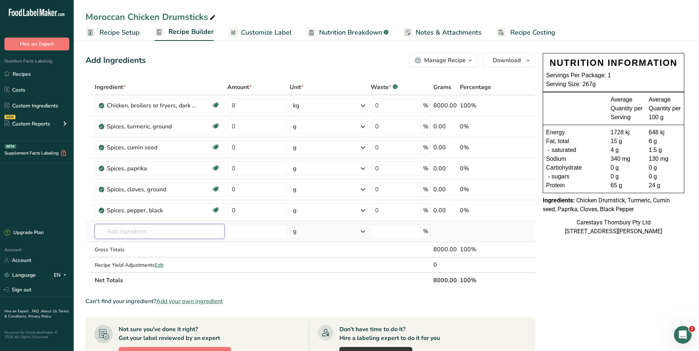
click at [124, 229] on input "text" at bounding box center [160, 231] width 130 height 15
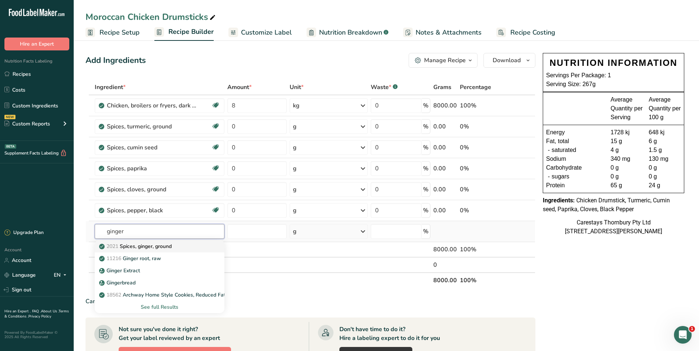
type input "ginger"
click at [146, 245] on p "2021 Spices, ginger, ground" at bounding box center [136, 247] width 71 height 8
type input "Spices, ginger, ground"
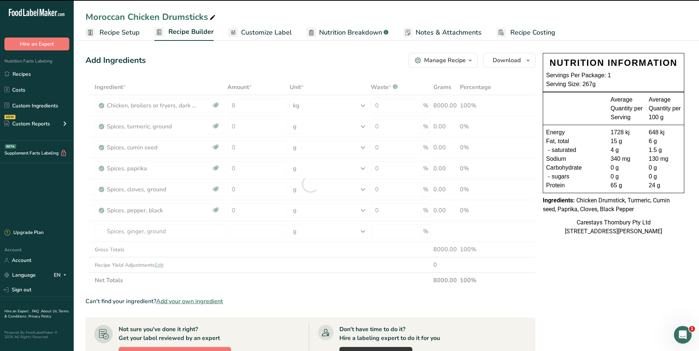
type input "0"
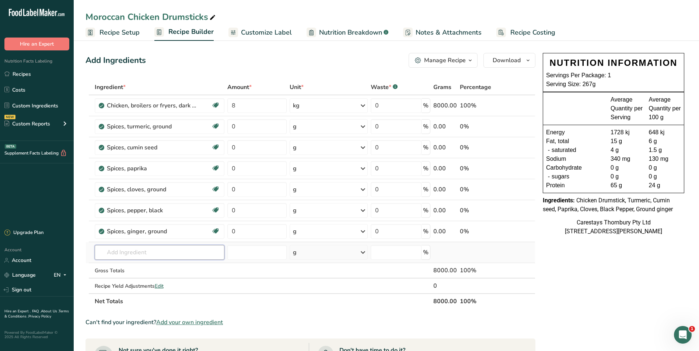
click at [129, 254] on input "text" at bounding box center [160, 252] width 130 height 15
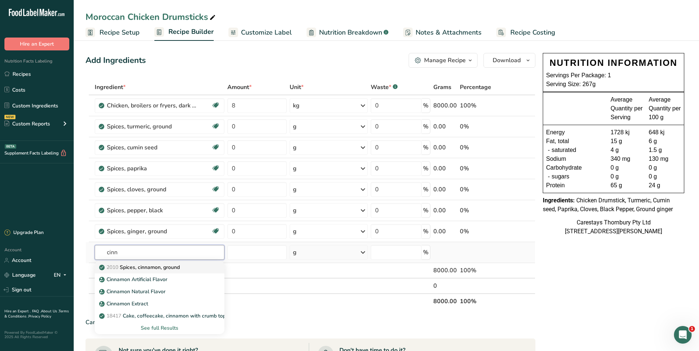
type input "cinn"
click at [135, 265] on p "2010 Spices, cinnamon, ground" at bounding box center [140, 268] width 79 height 8
type input "Spices, cinnamon, ground"
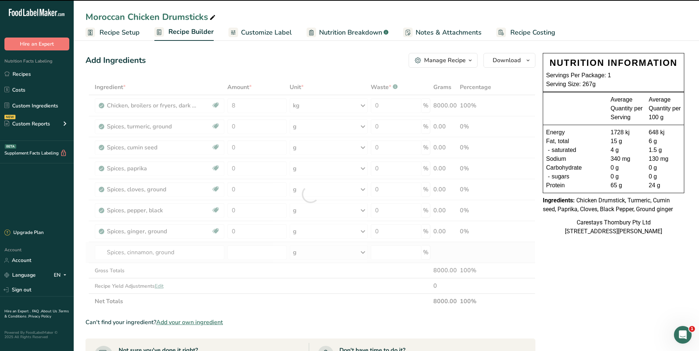
type input "0"
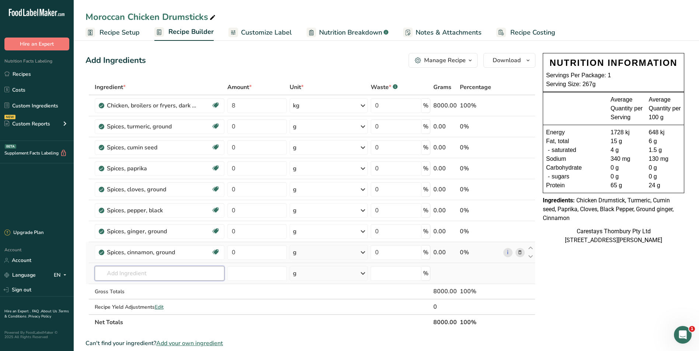
click at [124, 273] on input "text" at bounding box center [160, 273] width 130 height 15
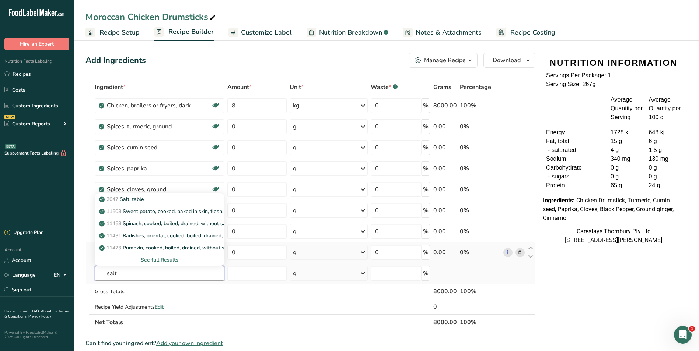
type input "salt"
click at [175, 260] on div "See full Results" at bounding box center [160, 260] width 118 height 8
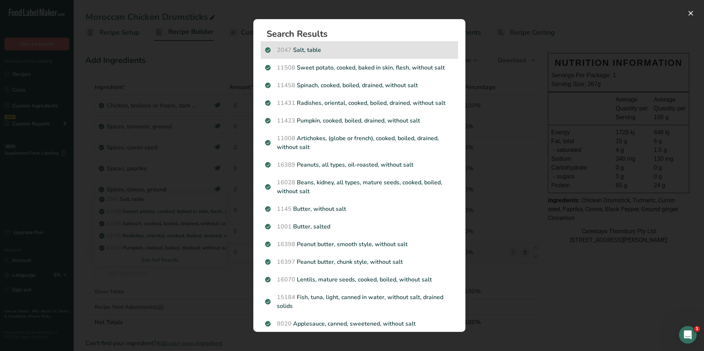
click at [302, 46] on p "2047 Salt, table" at bounding box center [359, 50] width 189 height 9
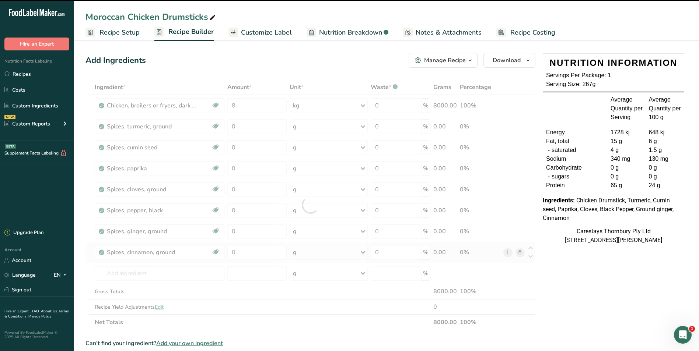
type input "0"
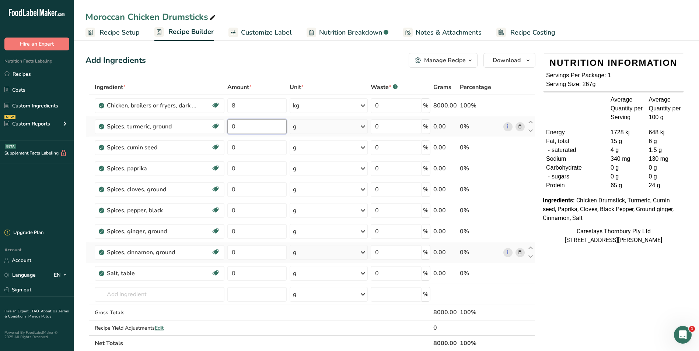
click at [249, 128] on input "0" at bounding box center [256, 126] width 59 height 15
type input "1"
click at [249, 149] on div "Ingredient * Amount * Unit * Waste * .a-a{fill:#347362;}.b-a{fill:#fff;} Grams …" at bounding box center [310, 216] width 450 height 272
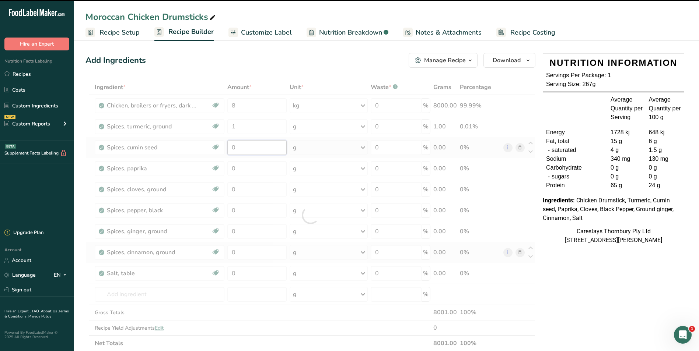
click at [249, 149] on input "0" at bounding box center [256, 147] width 59 height 15
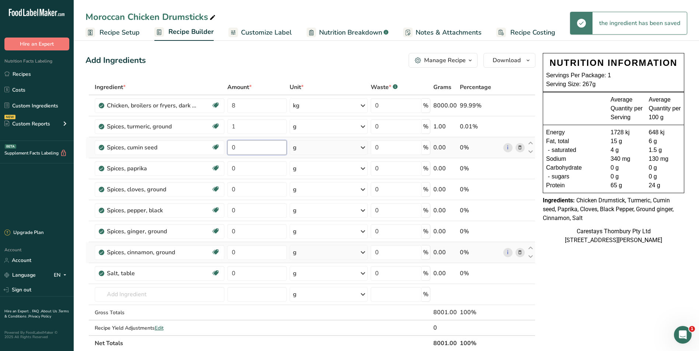
click at [249, 149] on input "0" at bounding box center [256, 147] width 59 height 15
type input "1"
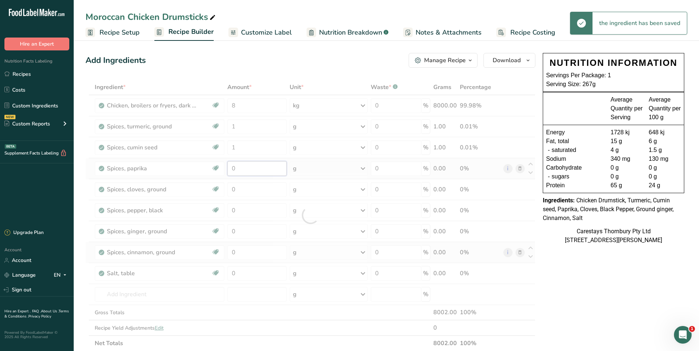
click at [247, 170] on div "Ingredient * Amount * Unit * Waste * .a-a{fill:#347362;}.b-a{fill:#fff;} Grams …" at bounding box center [310, 216] width 450 height 272
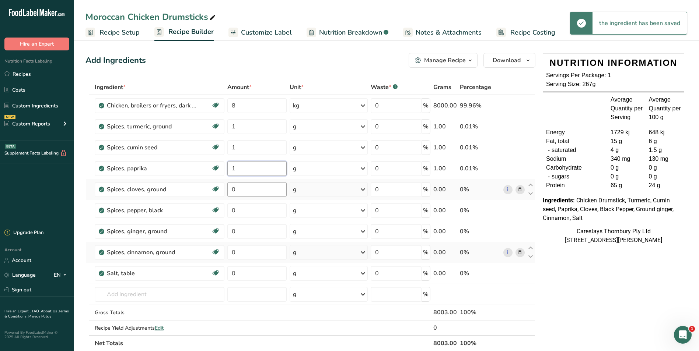
type input "1"
click at [243, 191] on div "Ingredient * Amount * Unit * Waste * .a-a{fill:#347362;}.b-a{fill:#fff;} Grams …" at bounding box center [310, 216] width 450 height 272
type input "1"
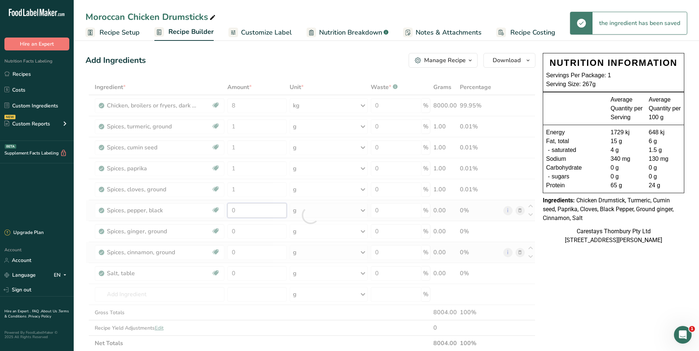
click at [239, 212] on div "Ingredient * Amount * Unit * Waste * .a-a{fill:#347362;}.b-a{fill:#fff;} Grams …" at bounding box center [310, 216] width 450 height 272
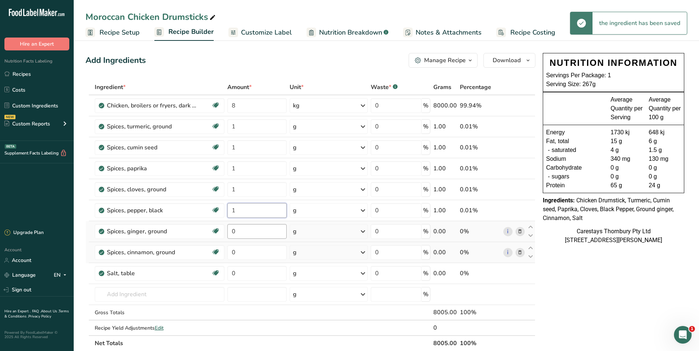
type input "1"
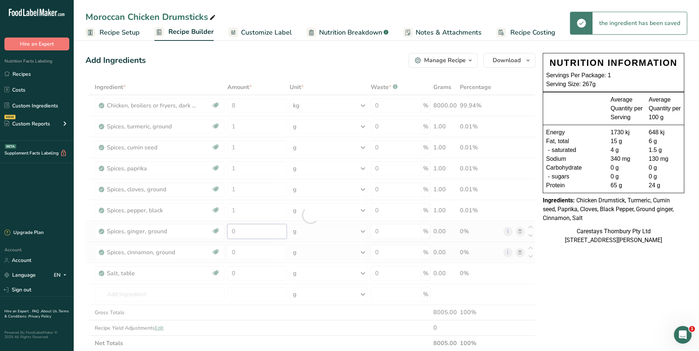
click at [242, 234] on div "Ingredient * Amount * Unit * Waste * .a-a{fill:#347362;}.b-a{fill:#fff;} Grams …" at bounding box center [310, 216] width 450 height 272
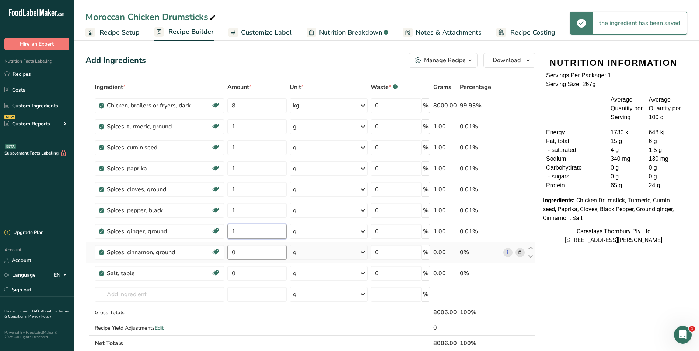
type input "1"
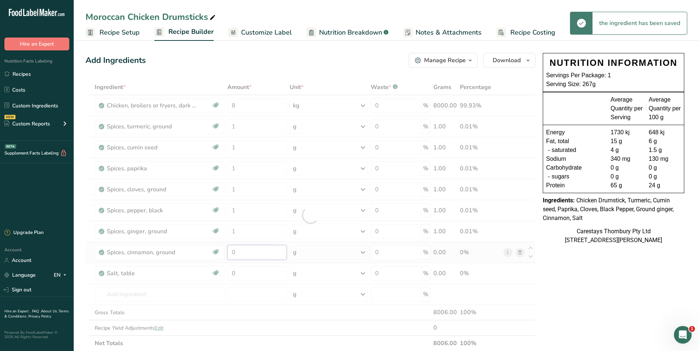
click at [240, 253] on div "Ingredient * Amount * Unit * Waste * .a-a{fill:#347362;}.b-a{fill:#fff;} Grams …" at bounding box center [310, 216] width 450 height 272
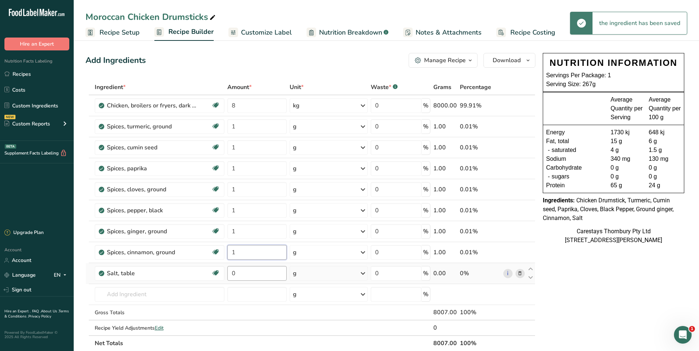
type input "1"
click at [240, 276] on div "Ingredient * Amount * Unit * Waste * .a-a{fill:#347362;}.b-a{fill:#fff;} Grams …" at bounding box center [310, 216] width 450 height 272
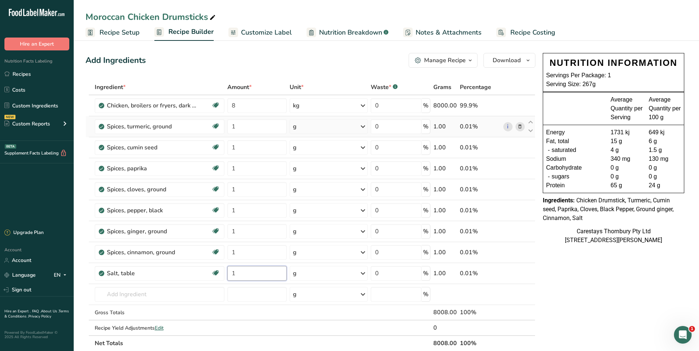
type input "1"
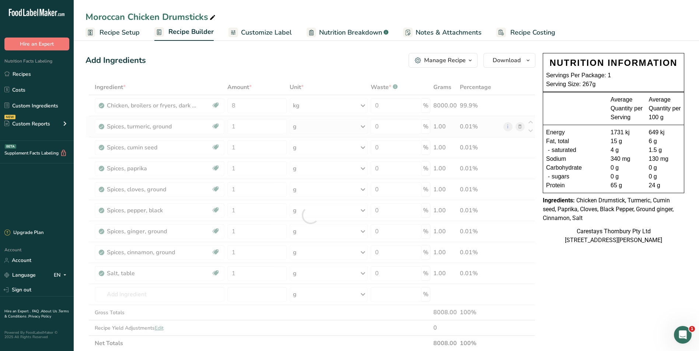
click at [363, 125] on div "Ingredient * Amount * Unit * Waste * .a-a{fill:#347362;}.b-a{fill:#fff;} Grams …" at bounding box center [310, 216] width 450 height 272
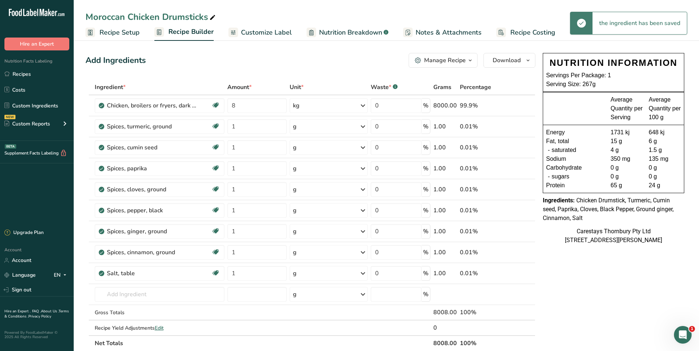
click at [363, 127] on icon at bounding box center [362, 126] width 9 height 13
click at [323, 164] on div "1 tbsp" at bounding box center [325, 162] width 62 height 11
click at [363, 146] on icon at bounding box center [363, 147] width 9 height 13
click at [332, 184] on div "1 tbsp, whole" at bounding box center [324, 183] width 62 height 11
click at [364, 146] on icon at bounding box center [363, 147] width 9 height 13
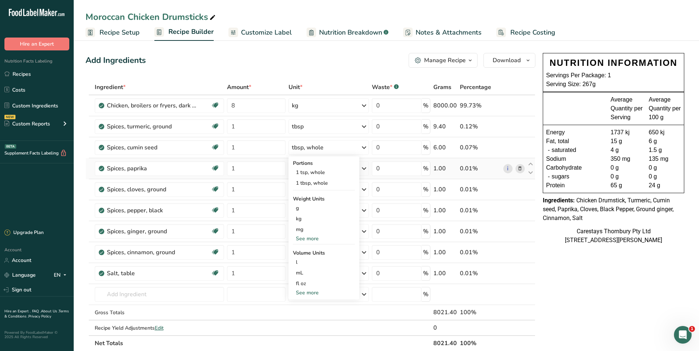
click at [365, 166] on icon at bounding box center [363, 168] width 9 height 13
click at [337, 203] on div "1 tbsp" at bounding box center [324, 204] width 62 height 11
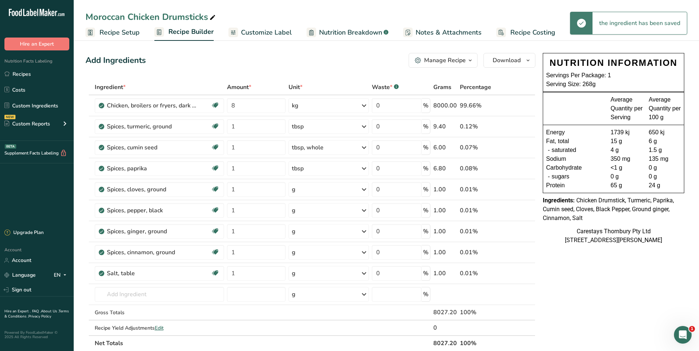
click at [364, 189] on icon at bounding box center [363, 189] width 9 height 13
click at [313, 222] on div "1 tbsp" at bounding box center [324, 225] width 62 height 11
click at [365, 209] on icon at bounding box center [363, 210] width 9 height 13
click at [331, 246] on div "1 tbsp, ground" at bounding box center [324, 246] width 62 height 11
click at [363, 232] on icon at bounding box center [363, 231] width 9 height 13
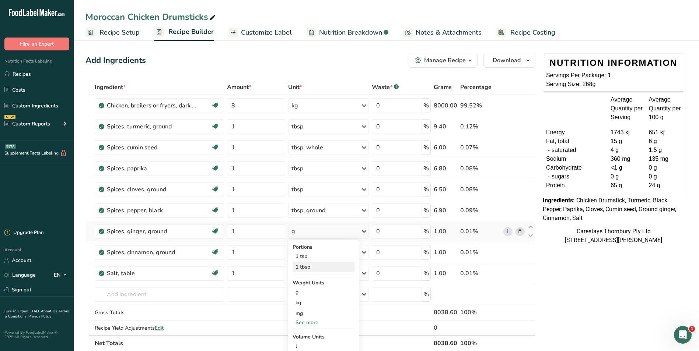
click at [312, 266] on div "1 tbsp" at bounding box center [323, 267] width 62 height 11
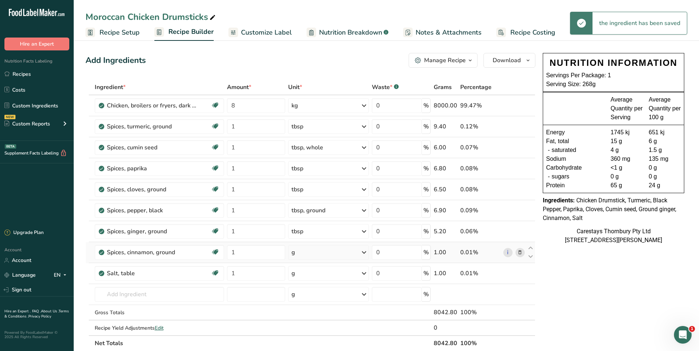
click at [366, 251] on icon at bounding box center [363, 252] width 9 height 13
click at [349, 287] on div "1 tbsp" at bounding box center [323, 288] width 62 height 11
click at [364, 274] on icon at bounding box center [363, 273] width 9 height 13
click at [327, 309] on div "1 tbsp" at bounding box center [323, 309] width 62 height 11
click at [132, 294] on input "text" at bounding box center [160, 294] width 130 height 15
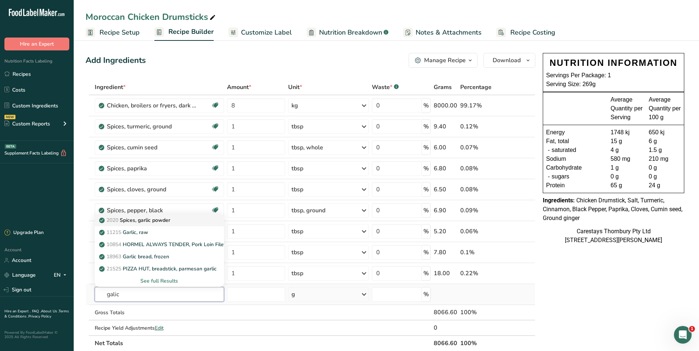
type input "galic"
click at [156, 219] on p "2020 Spices, garlic powder" at bounding box center [136, 221] width 70 height 8
type input "Spices, garlic powder"
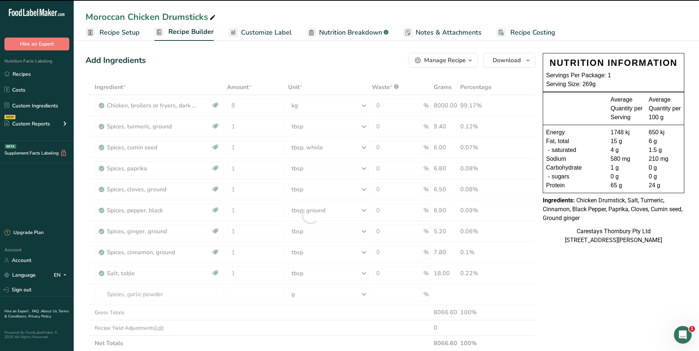
type input "0"
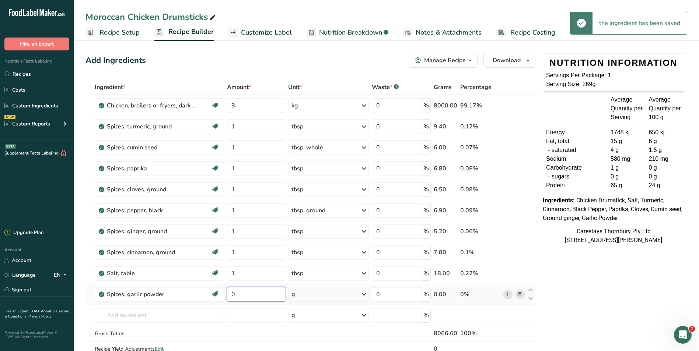
click at [245, 297] on input "0" at bounding box center [256, 294] width 58 height 15
type input "1"
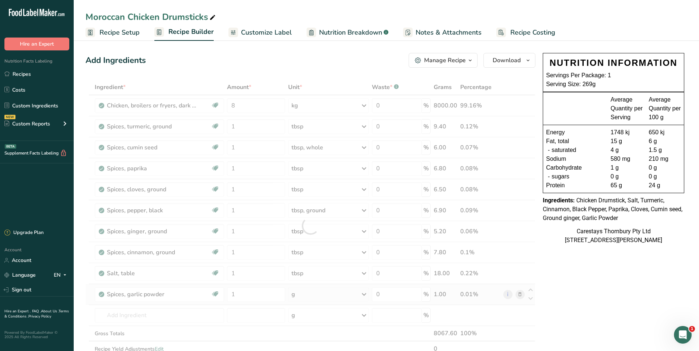
click at [364, 293] on div "Ingredient * Amount * Unit * Waste * .a-a{fill:#347362;}.b-a{fill:#fff;} Grams …" at bounding box center [310, 226] width 450 height 293
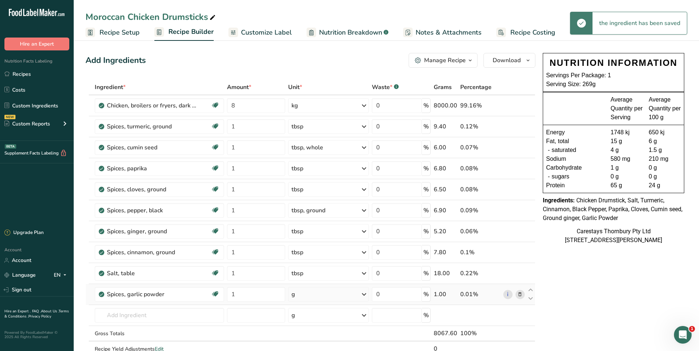
click at [365, 294] on icon at bounding box center [363, 294] width 9 height 13
click at [320, 330] on div "1 tbsp" at bounding box center [323, 330] width 62 height 11
click at [535, 31] on span "Recipe Costing" at bounding box center [532, 33] width 45 height 10
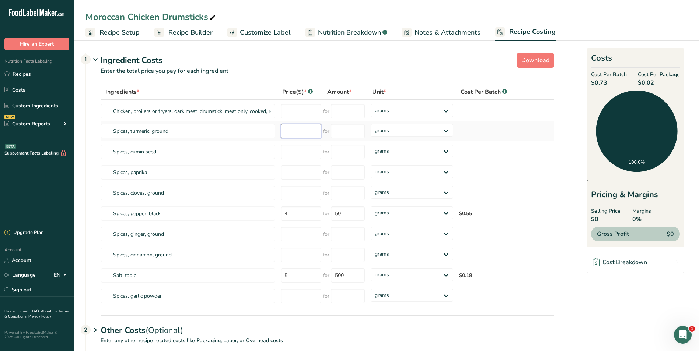
drag, startPoint x: 292, startPoint y: 130, endPoint x: 297, endPoint y: 133, distance: 5.6
click at [293, 131] on input "number" at bounding box center [301, 131] width 41 height 14
type input "3.50"
click at [341, 130] on input "number" at bounding box center [348, 131] width 34 height 14
type input "34"
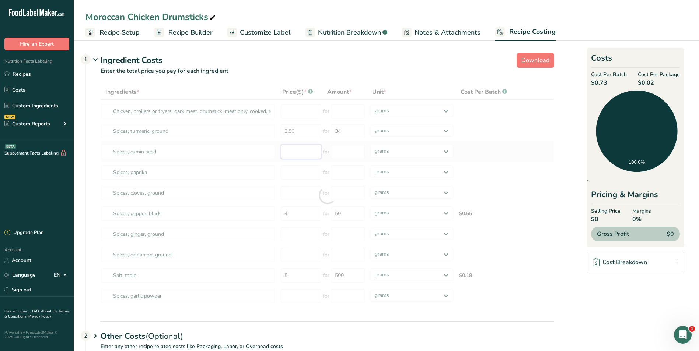
click at [298, 154] on div "Ingredients * Price($) * .a-a{fill:#347362;}.b-a{fill:#fff;} Amount * Unit * Co…" at bounding box center [327, 195] width 453 height 222
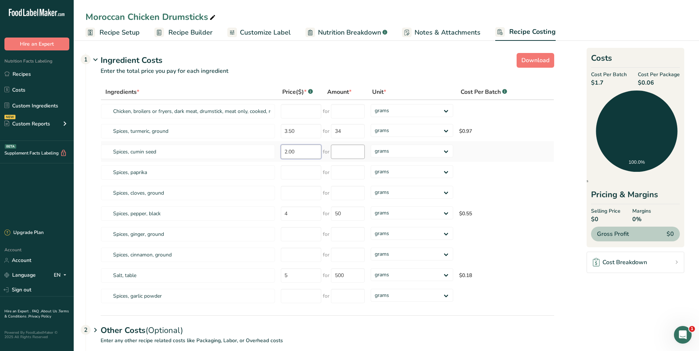
type input "2.00"
click at [347, 153] on input "number" at bounding box center [348, 152] width 34 height 14
type input "30"
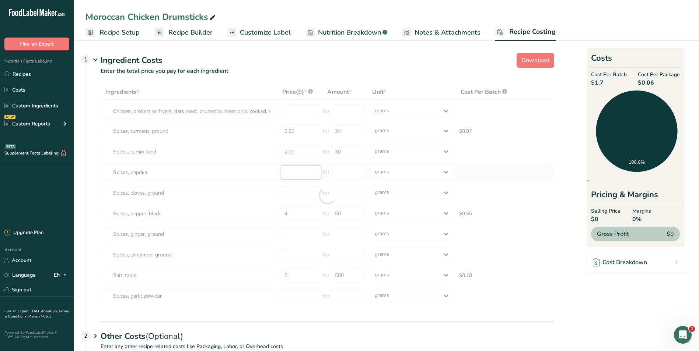
click at [291, 171] on div "Ingredients * Price($) * .a-a{fill:#347362;}.b-a{fill:#fff;} Amount * Unit * Co…" at bounding box center [327, 195] width 453 height 222
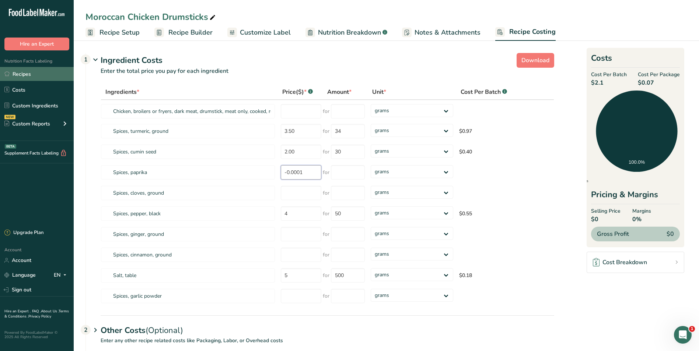
type input "0"
type input "2.00"
drag, startPoint x: 344, startPoint y: 172, endPoint x: 340, endPoint y: 168, distance: 6.5
click at [342, 172] on input "number" at bounding box center [348, 172] width 34 height 14
type input "30"
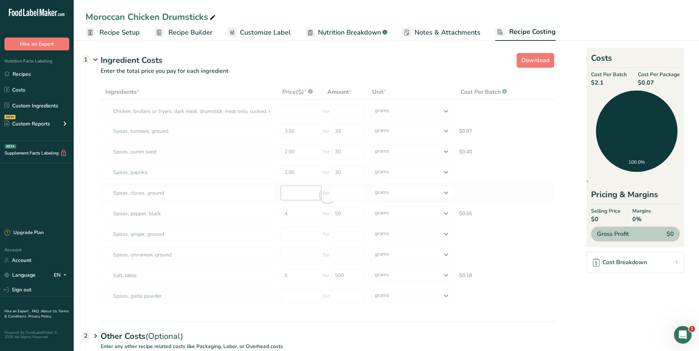
click at [299, 194] on div "Ingredients * Price($) * .a-a{fill:#347362;}.b-a{fill:#fff;} Amount * Unit * Co…" at bounding box center [327, 195] width 453 height 222
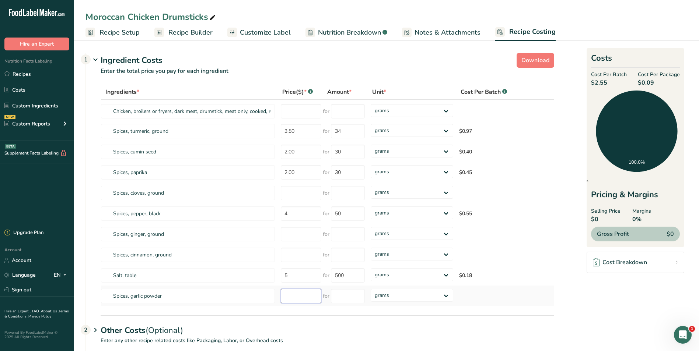
click at [290, 299] on input "number" at bounding box center [301, 296] width 41 height 14
type input "2.00"
click at [348, 296] on input "number" at bounding box center [348, 296] width 34 height 14
type input "50"
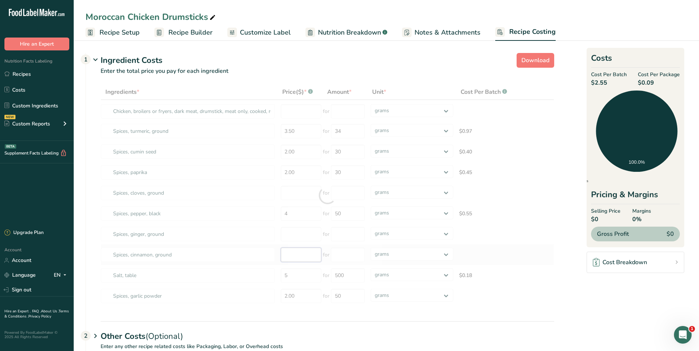
click at [294, 254] on div "Ingredients * Price($) * .a-a{fill:#347362;}.b-a{fill:#fff;} Amount * Unit * Co…" at bounding box center [327, 195] width 453 height 222
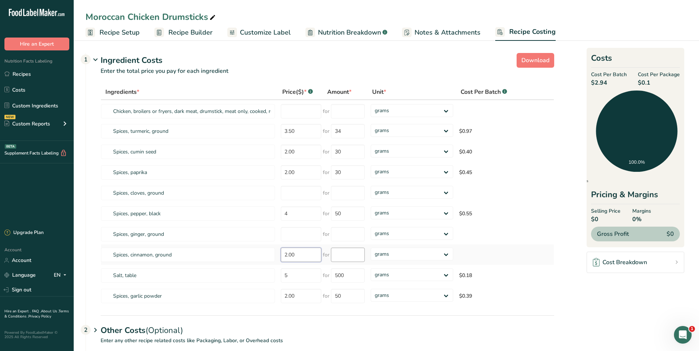
type input "2.00"
click at [344, 257] on input "number" at bounding box center [348, 255] width 34 height 14
type input "32"
click at [291, 235] on div "Ingredients * Price($) * .a-a{fill:#347362;}.b-a{fill:#fff;} Amount * Unit * Co…" at bounding box center [327, 195] width 453 height 222
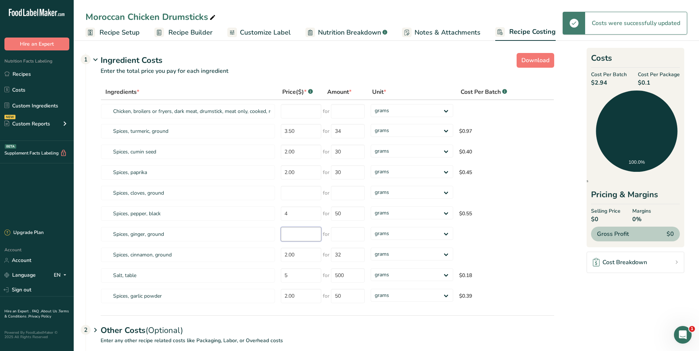
type input "2"
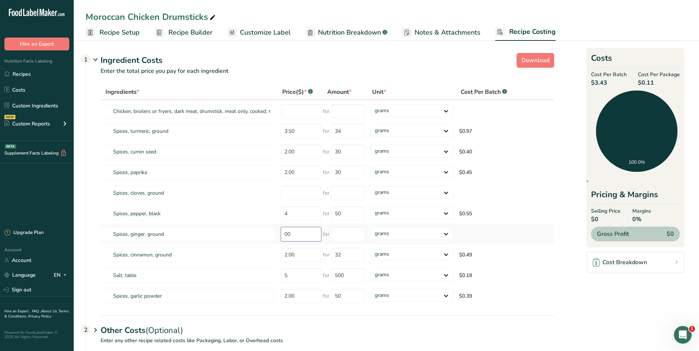
type input "0"
type input "2.00"
click at [339, 234] on input "number" at bounding box center [348, 234] width 34 height 14
type input "50"
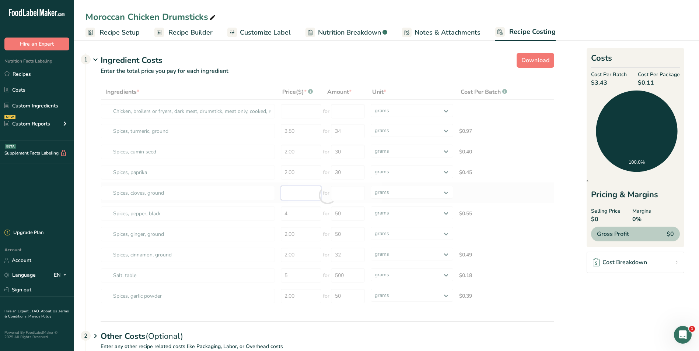
click at [301, 195] on div "Ingredients * Price($) * .a-a{fill:#347362;}.b-a{fill:#fff;} Amount * Unit * Co…" at bounding box center [327, 195] width 453 height 222
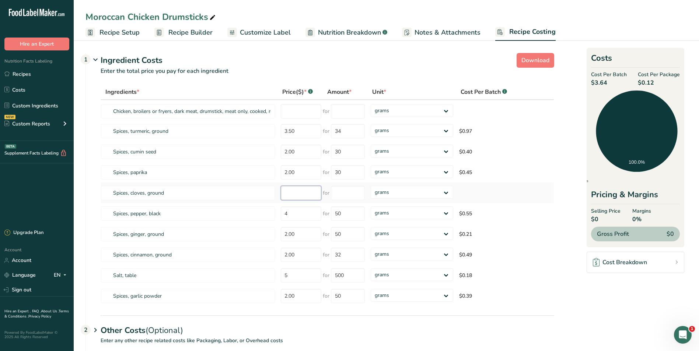
drag, startPoint x: 292, startPoint y: 193, endPoint x: 300, endPoint y: 192, distance: 8.1
click at [294, 192] on input "number" at bounding box center [301, 193] width 41 height 14
type input "2.00"
click at [344, 193] on input "number" at bounding box center [348, 193] width 34 height 14
type input "30"
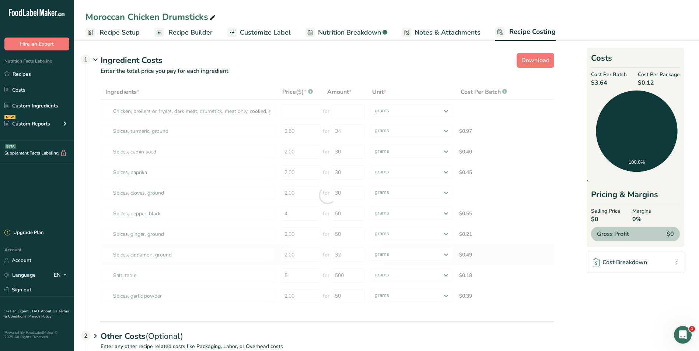
click at [516, 249] on div "Ingredients * Price($) * .a-a{fill:#347362;}.b-a{fill:#fff;} Amount * Unit * Co…" at bounding box center [327, 195] width 453 height 222
